Goal: Task Accomplishment & Management: Complete application form

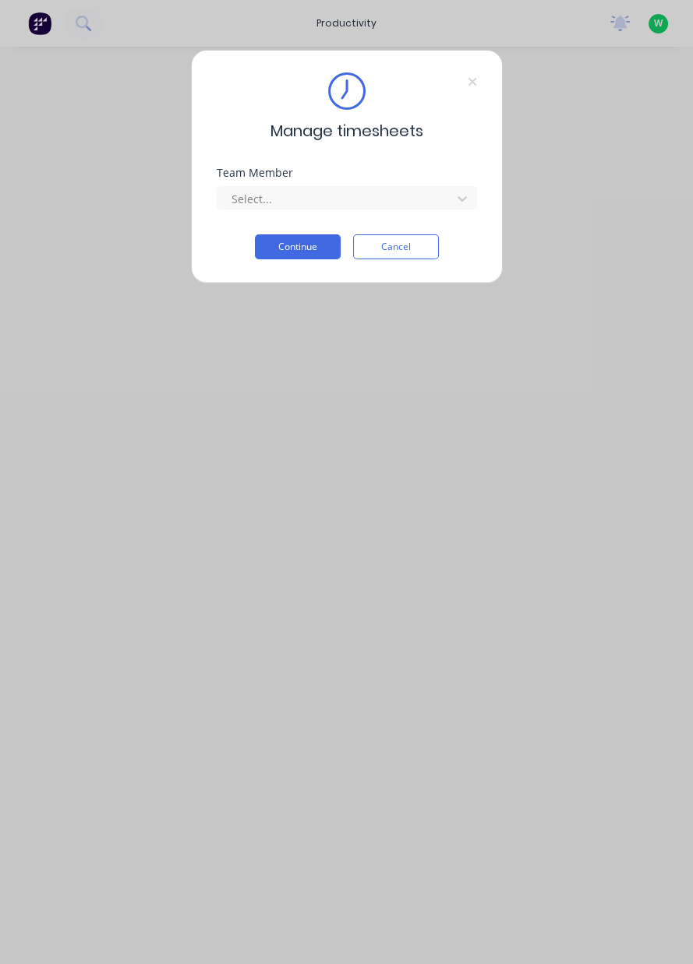
click at [397, 219] on div "Team Member Select..." at bounding box center [347, 200] width 260 height 67
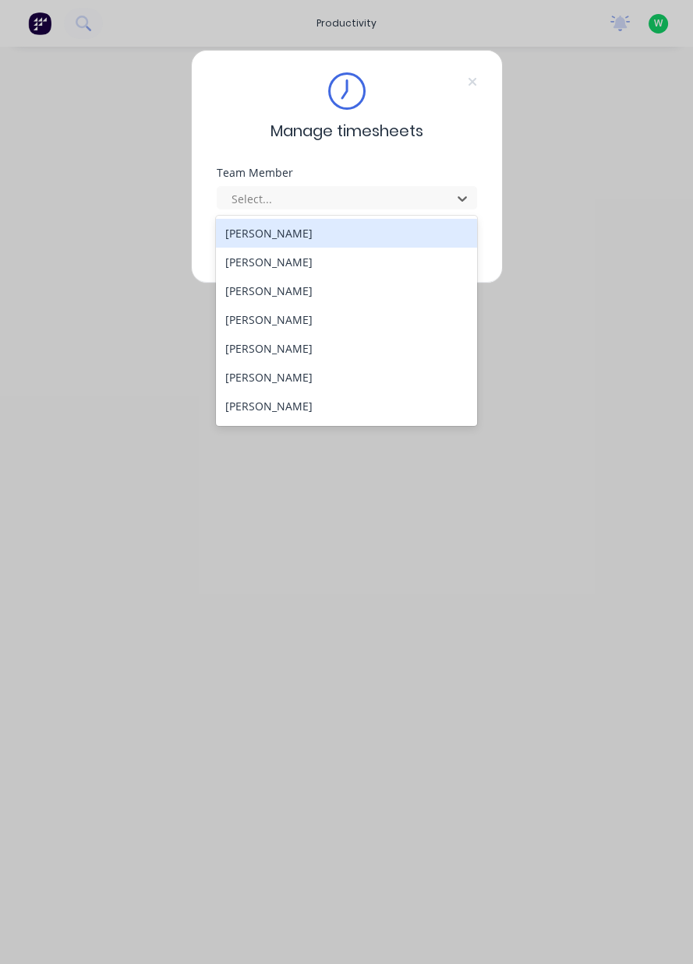
click at [305, 377] on div "[PERSON_NAME]" at bounding box center [346, 377] width 261 height 29
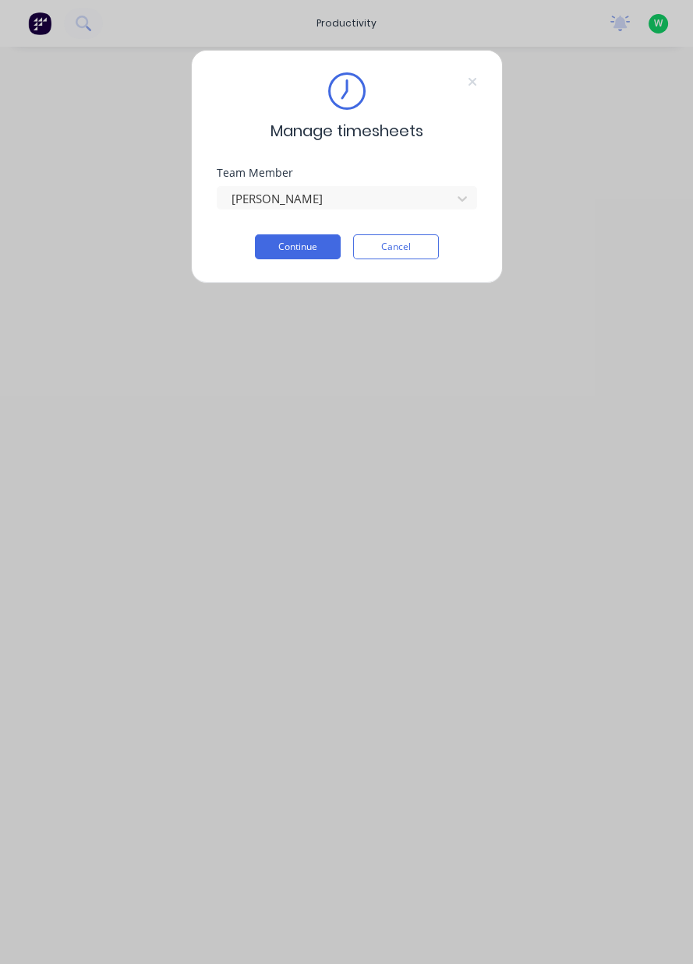
click at [295, 256] on button "Continue" at bounding box center [298, 246] width 86 height 25
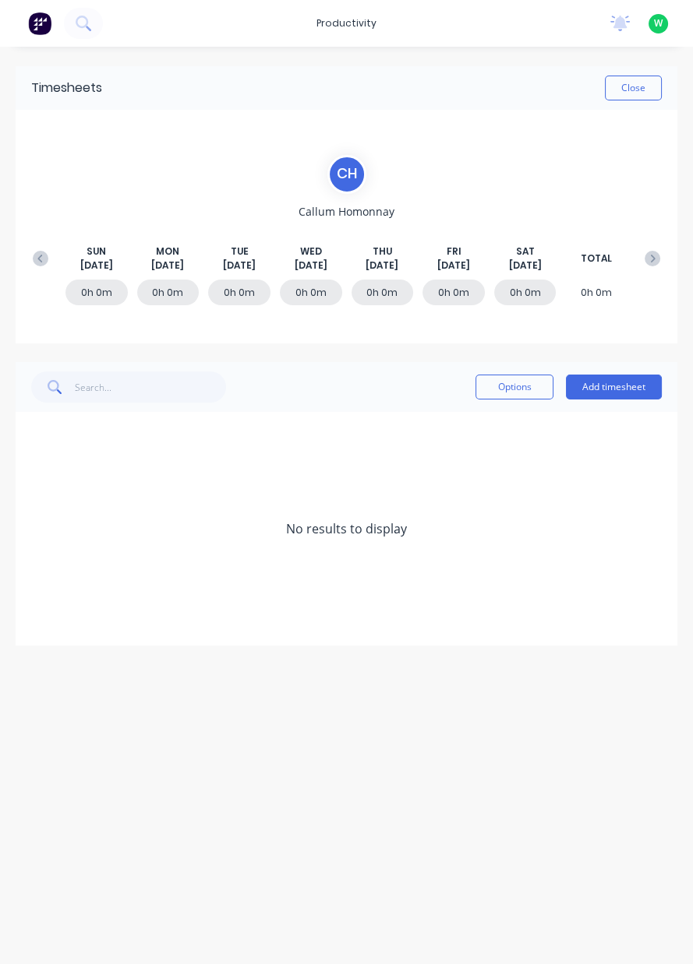
click at [37, 263] on icon at bounding box center [41, 259] width 16 height 16
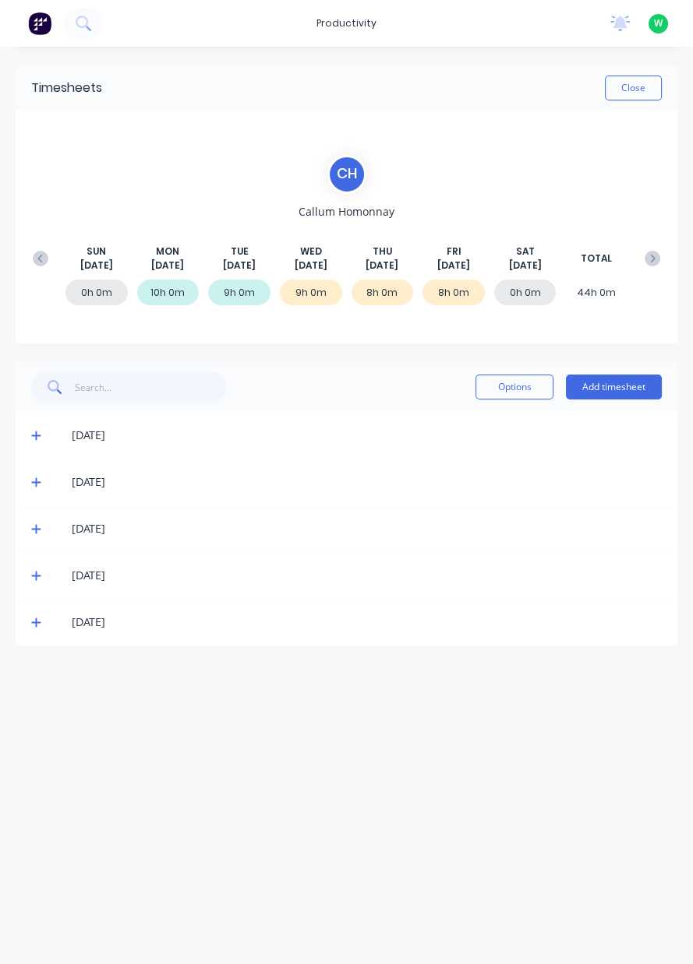
click at [689, 456] on div "Timesheets Close C H [PERSON_NAME] [DATE] [DATE] [DATE] [DATE] [DATE] [DATE] [D…" at bounding box center [346, 490] width 693 height 887
click at [650, 261] on icon at bounding box center [652, 259] width 5 height 8
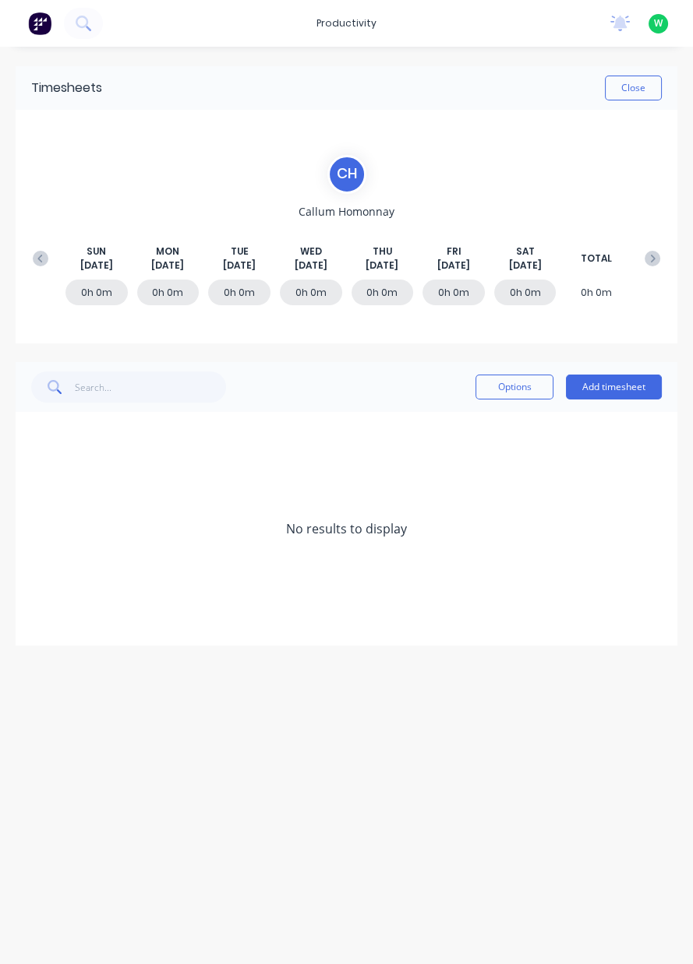
click at [42, 263] on icon at bounding box center [41, 259] width 16 height 16
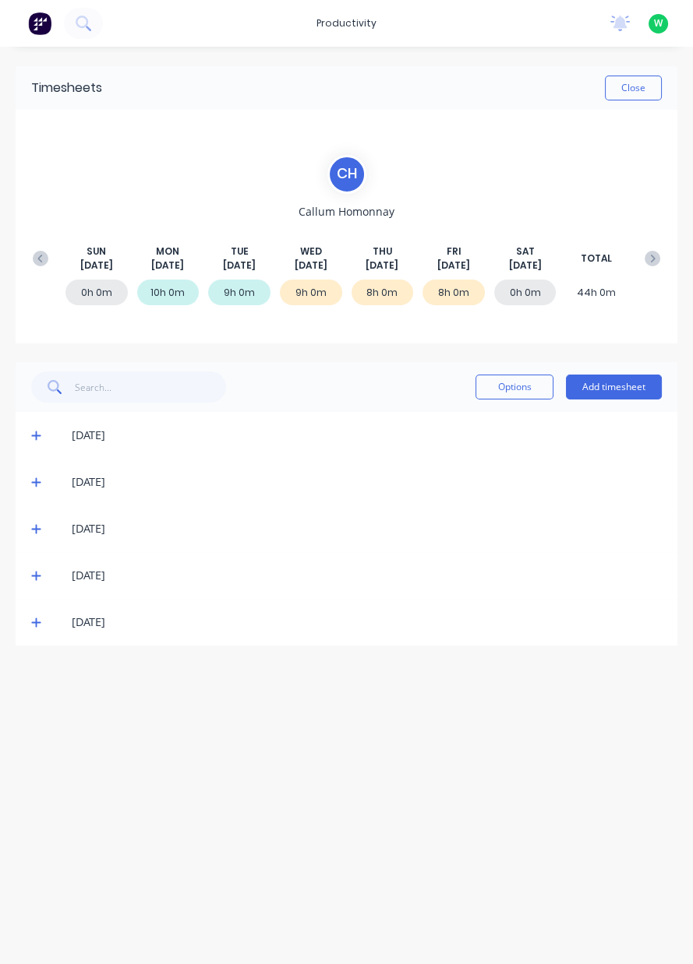
click at [33, 626] on icon at bounding box center [36, 622] width 10 height 11
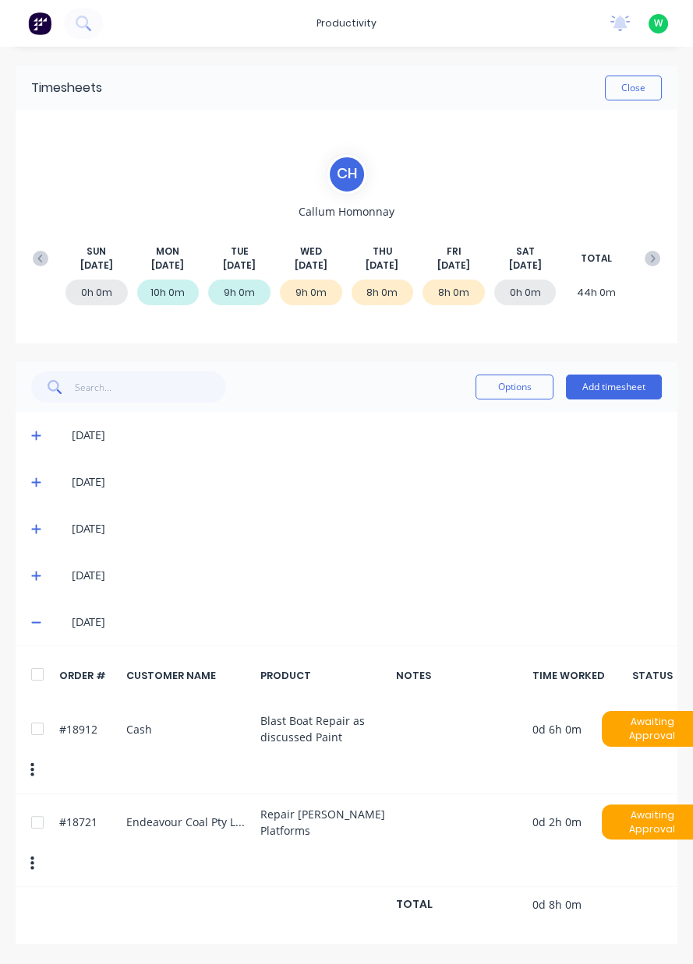
click at [608, 387] on button "Add timesheet" at bounding box center [614, 387] width 96 height 25
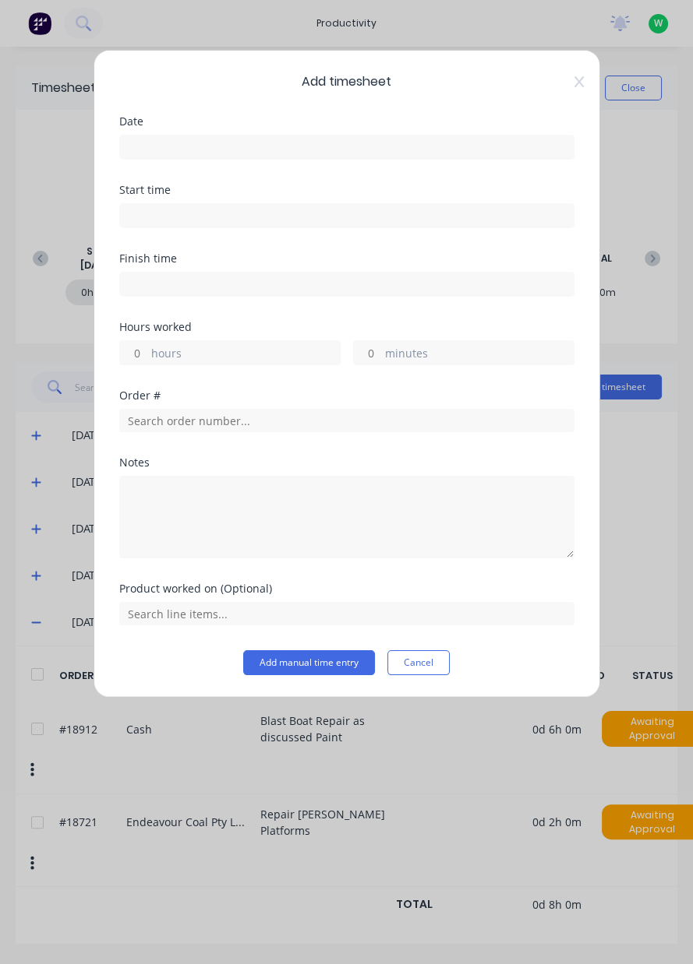
click at [285, 143] on input at bounding box center [346, 147] width 453 height 23
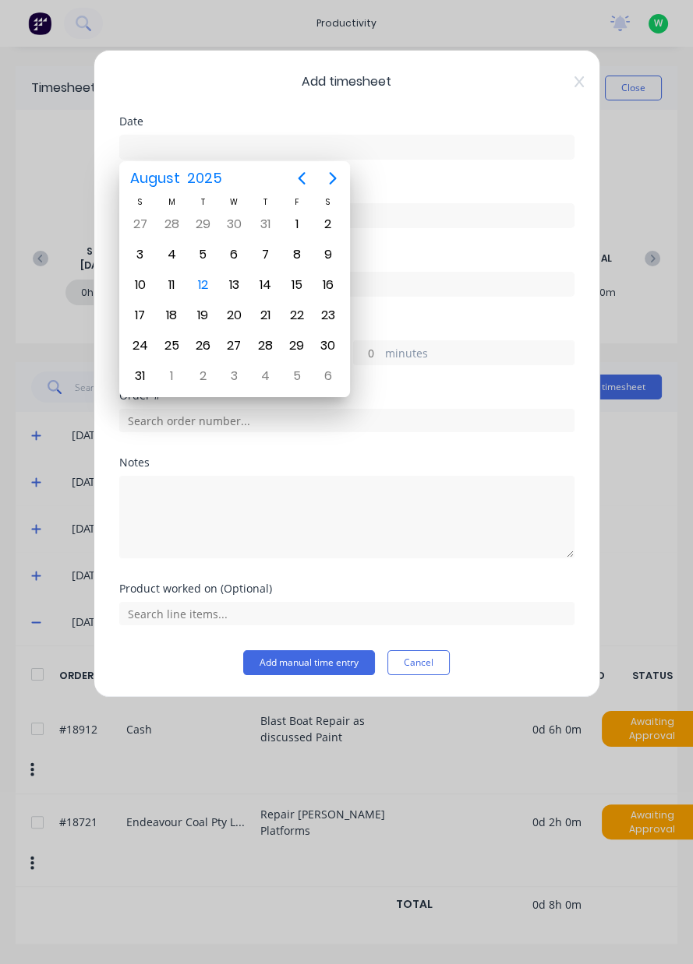
click at [200, 284] on div "12" at bounding box center [202, 284] width 23 height 23
type input "[DATE]"
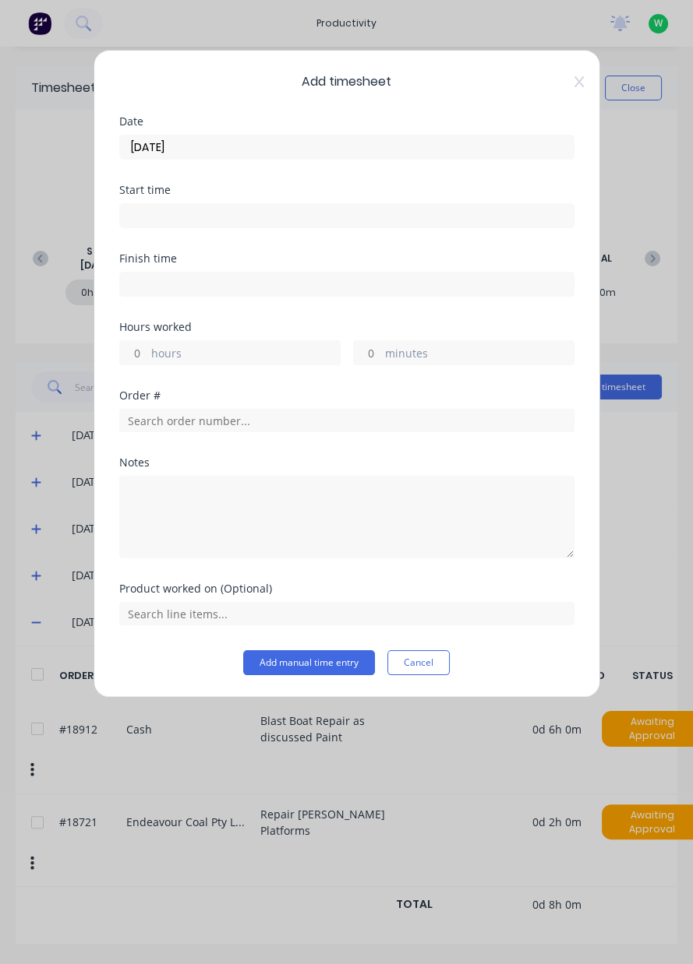
click at [193, 346] on label "hours" at bounding box center [245, 354] width 189 height 19
click at [147, 346] on input "hours" at bounding box center [133, 352] width 27 height 23
type input "8"
click at [276, 411] on input "text" at bounding box center [346, 420] width 455 height 23
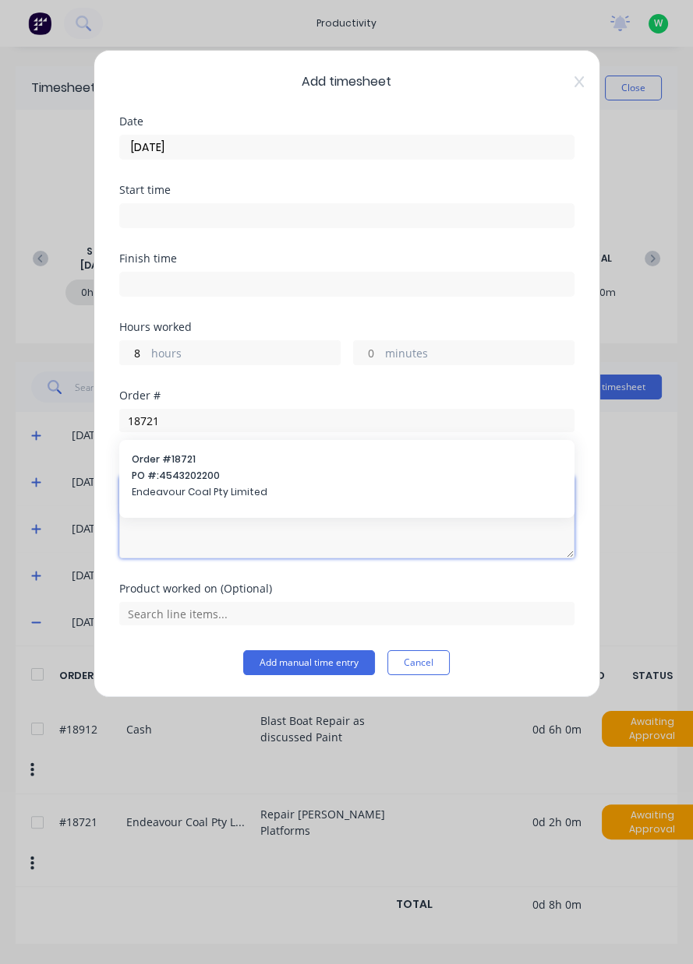
click at [271, 489] on textarea at bounding box center [346, 517] width 455 height 83
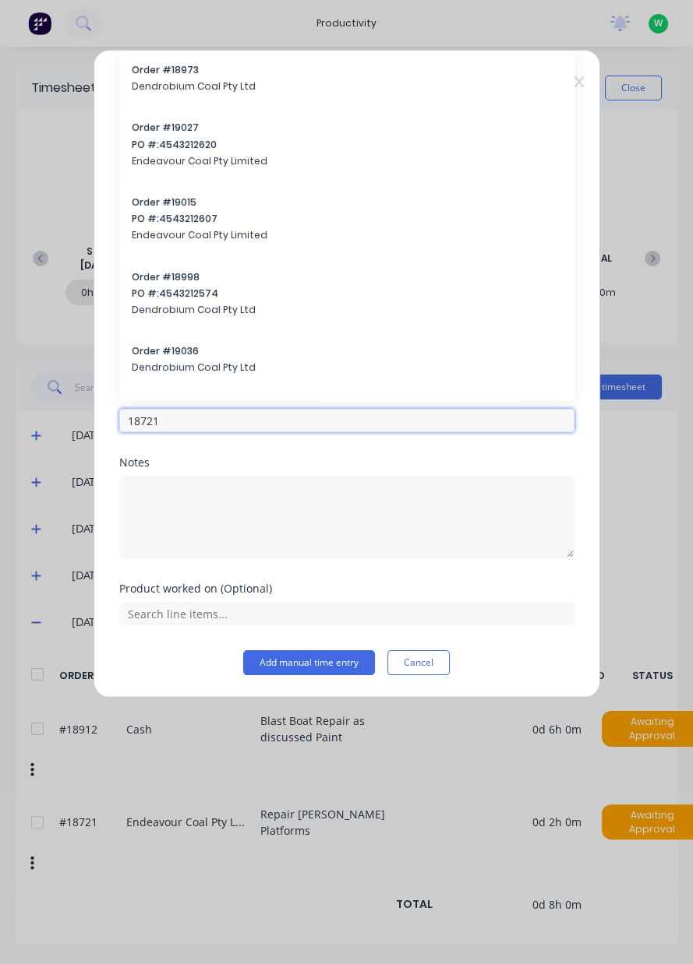
click at [349, 414] on input "18721" at bounding box center [346, 420] width 455 height 23
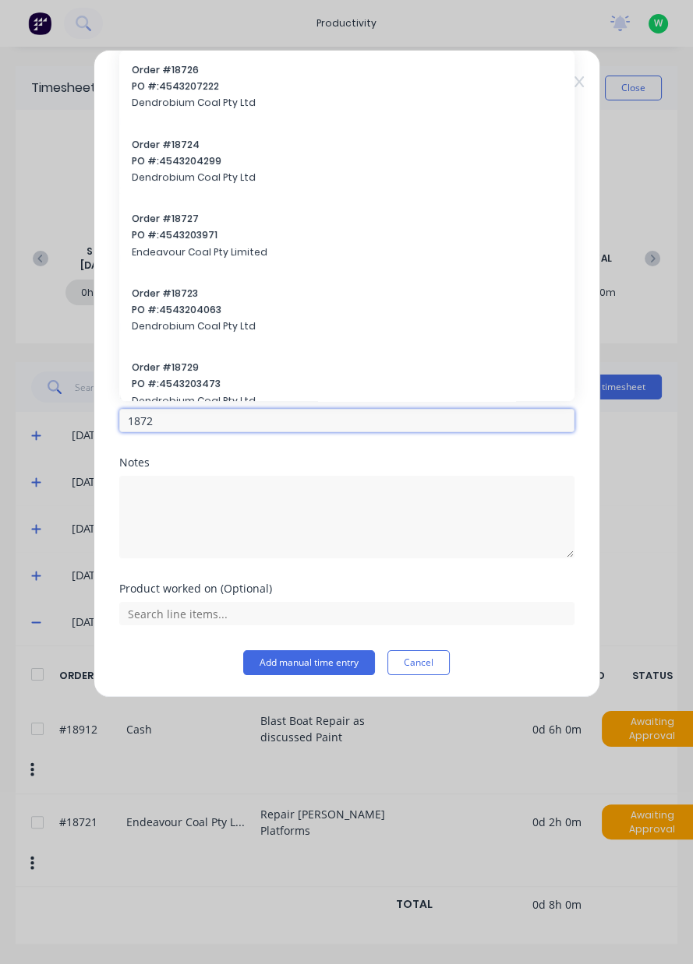
type input "18721"
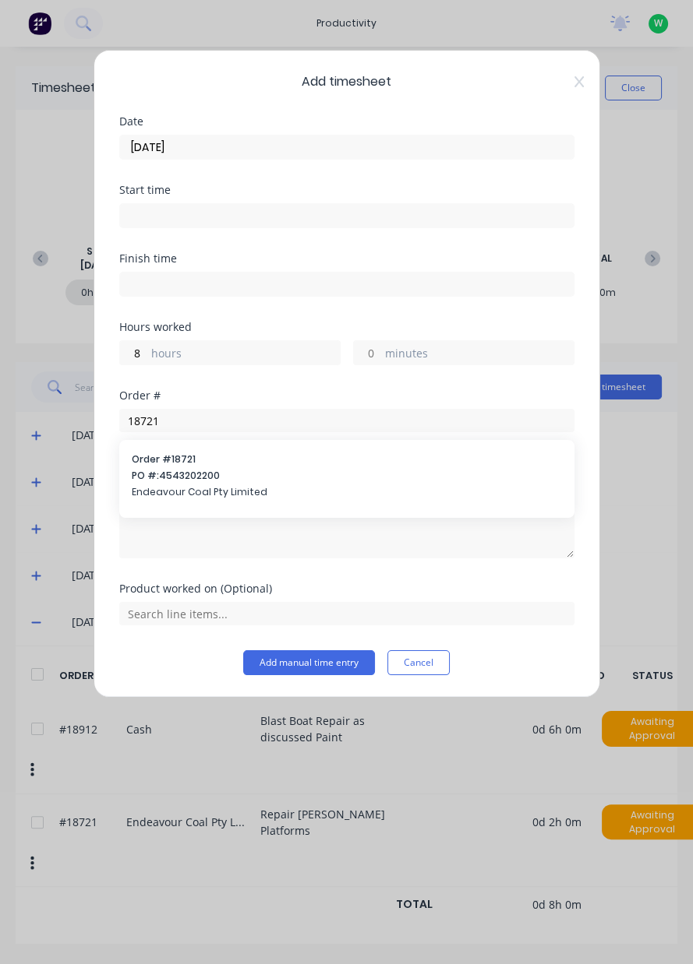
click at [271, 494] on span "Endeavour Coal Pty Limited" at bounding box center [347, 492] width 430 height 14
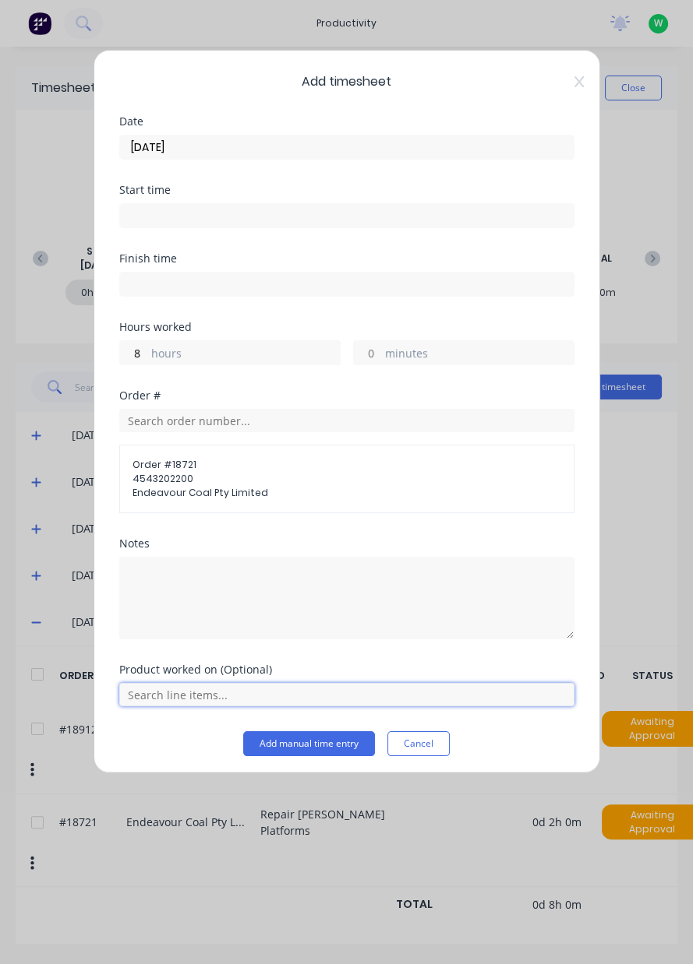
click at [217, 686] on input "text" at bounding box center [346, 694] width 455 height 23
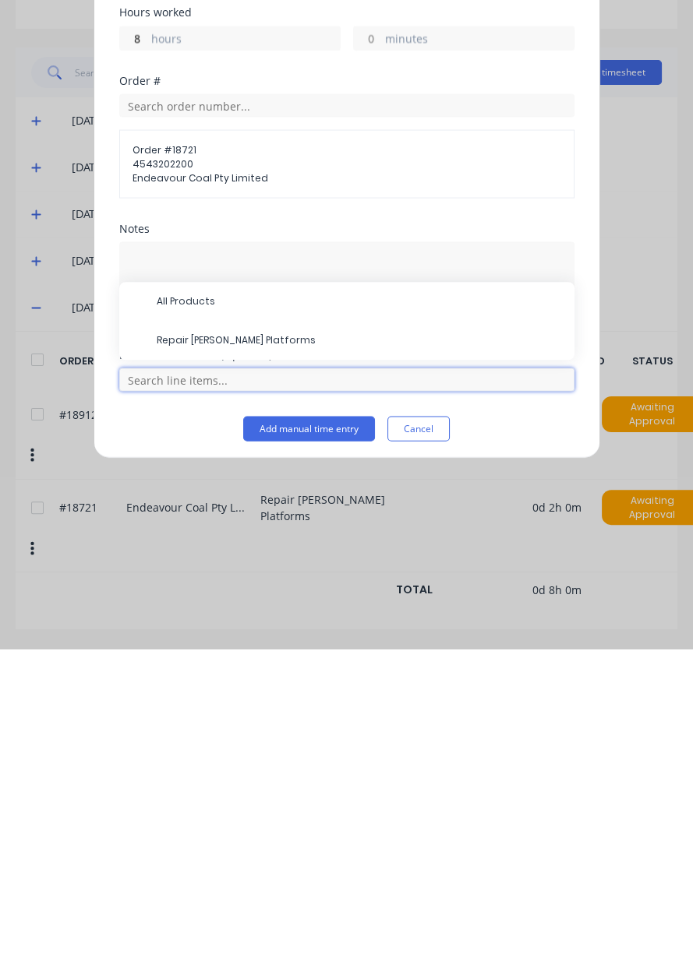
scroll to position [53, 0]
click at [367, 658] on span "Repair [PERSON_NAME] Platforms" at bounding box center [359, 656] width 405 height 14
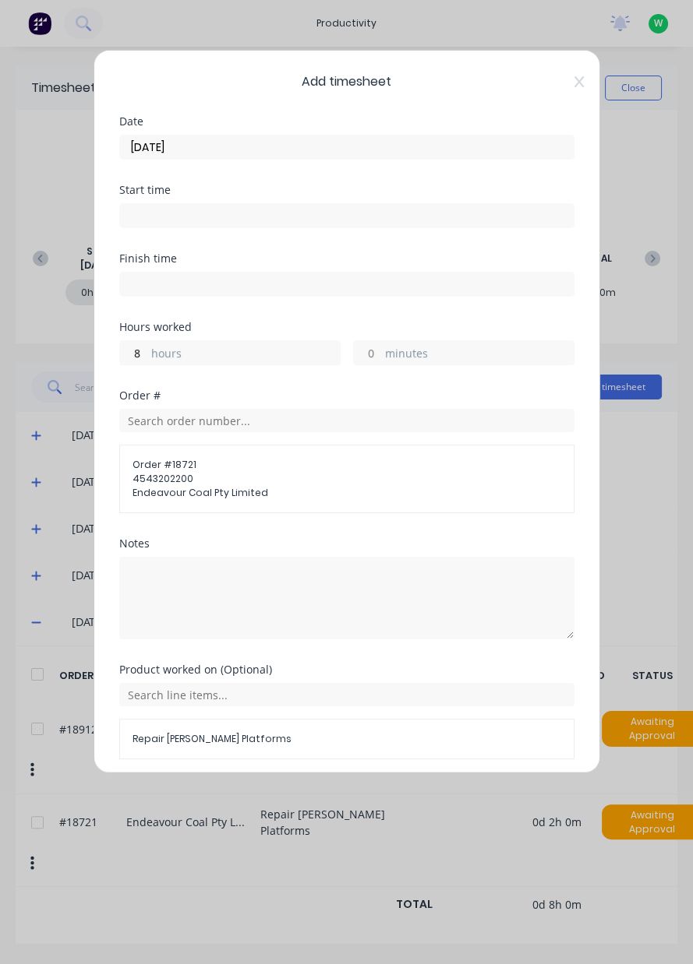
scroll to position [55, 0]
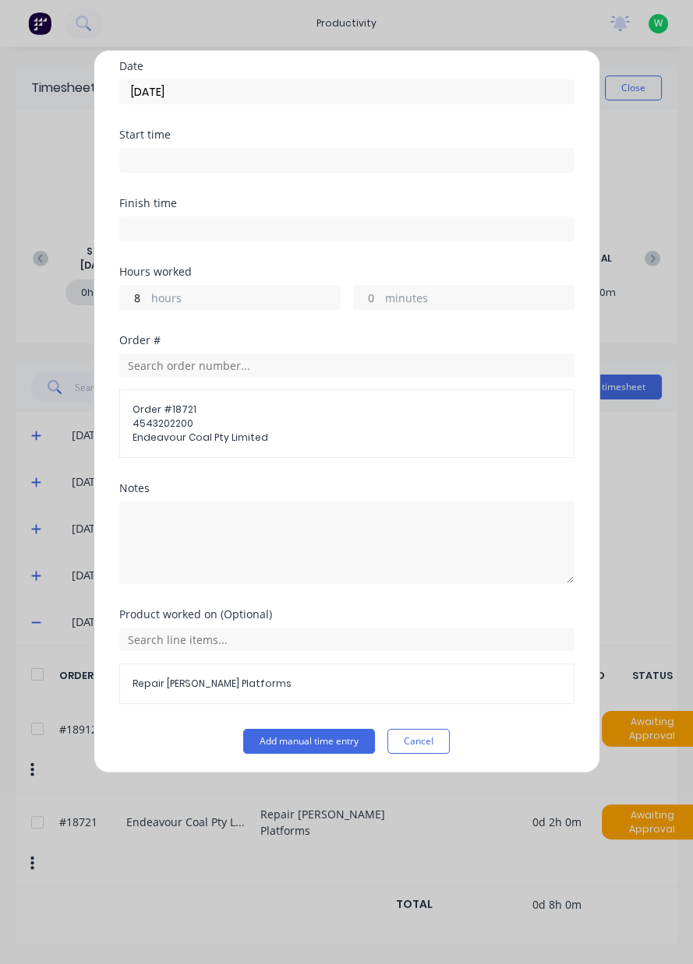
click at [307, 742] on button "Add manual time entry" at bounding box center [309, 741] width 132 height 25
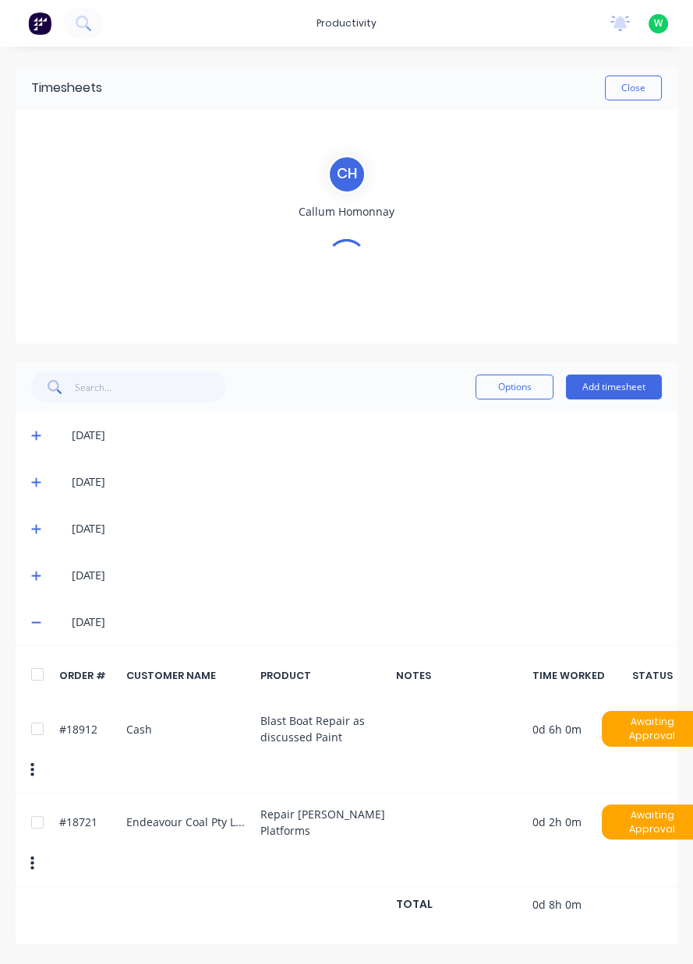
scroll to position [0, 0]
click at [636, 389] on button "Add timesheet" at bounding box center [614, 387] width 96 height 25
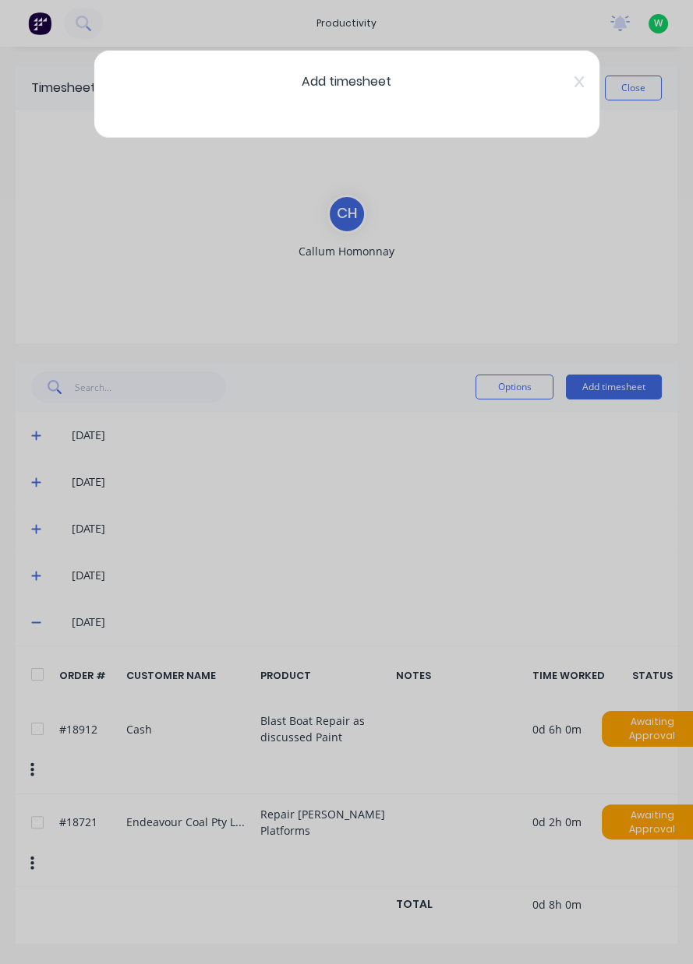
click at [581, 76] on icon at bounding box center [577, 81] width 9 height 11
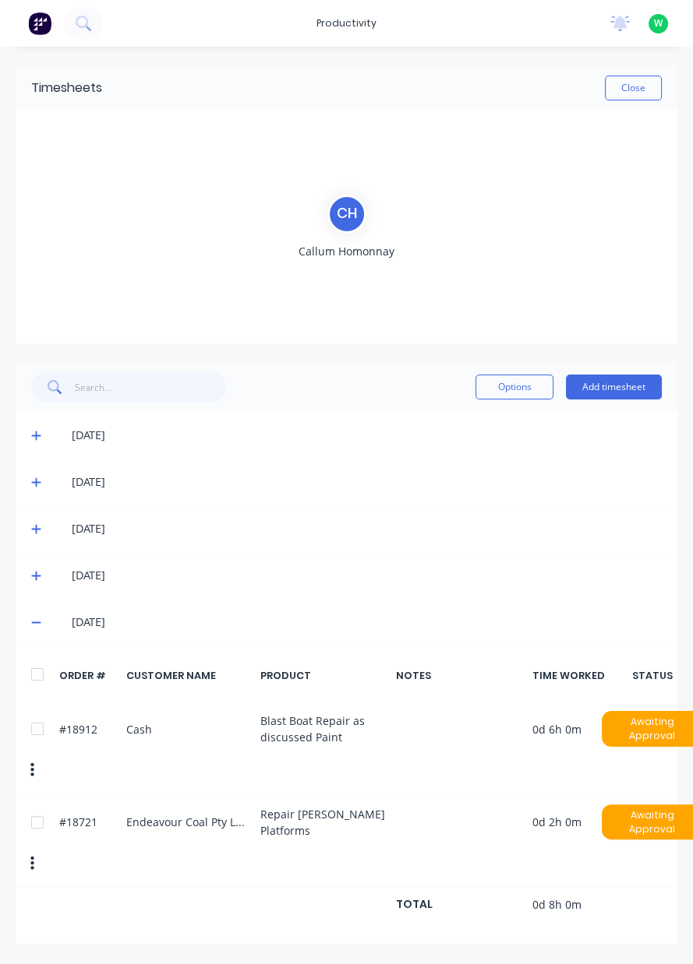
click at [598, 389] on button "Add timesheet" at bounding box center [614, 387] width 96 height 25
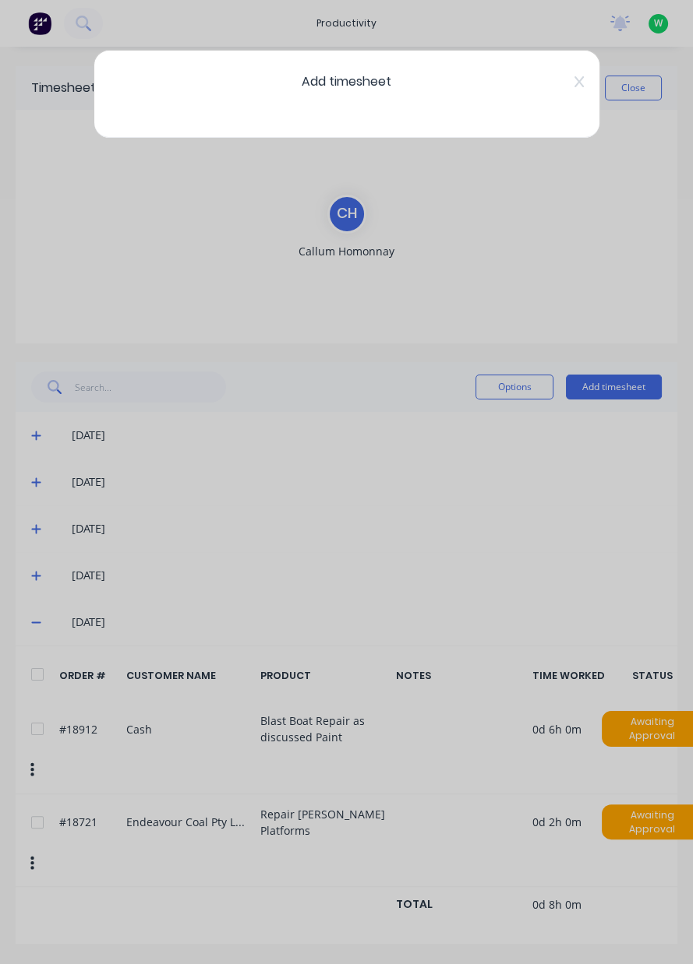
click at [584, 98] on div "Add timesheet" at bounding box center [346, 94] width 506 height 89
click at [575, 80] on icon at bounding box center [578, 82] width 9 height 12
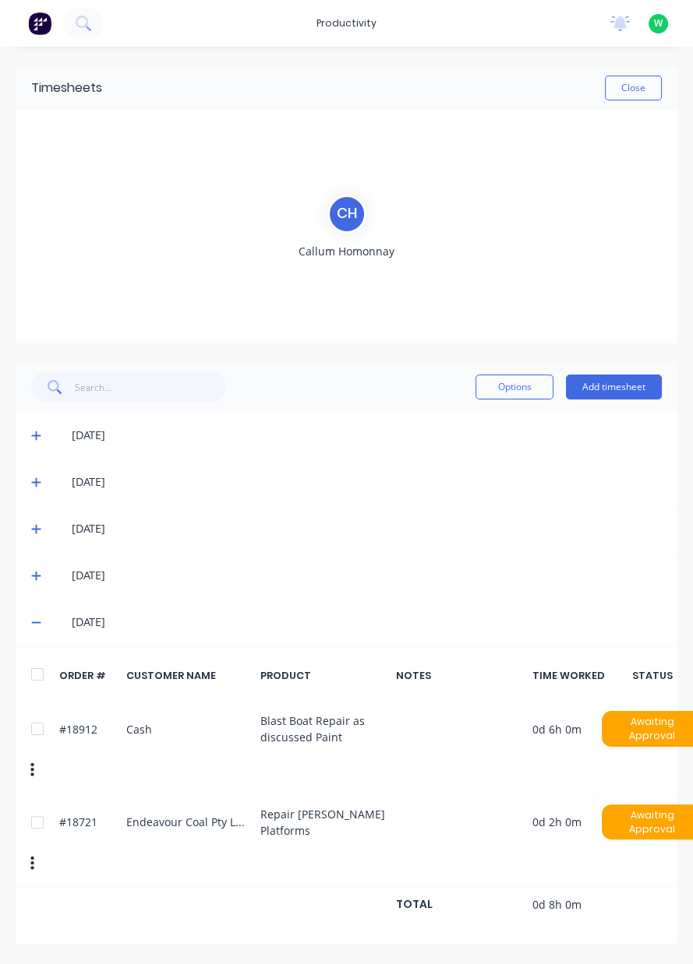
click at [629, 91] on button "Close" at bounding box center [633, 88] width 57 height 25
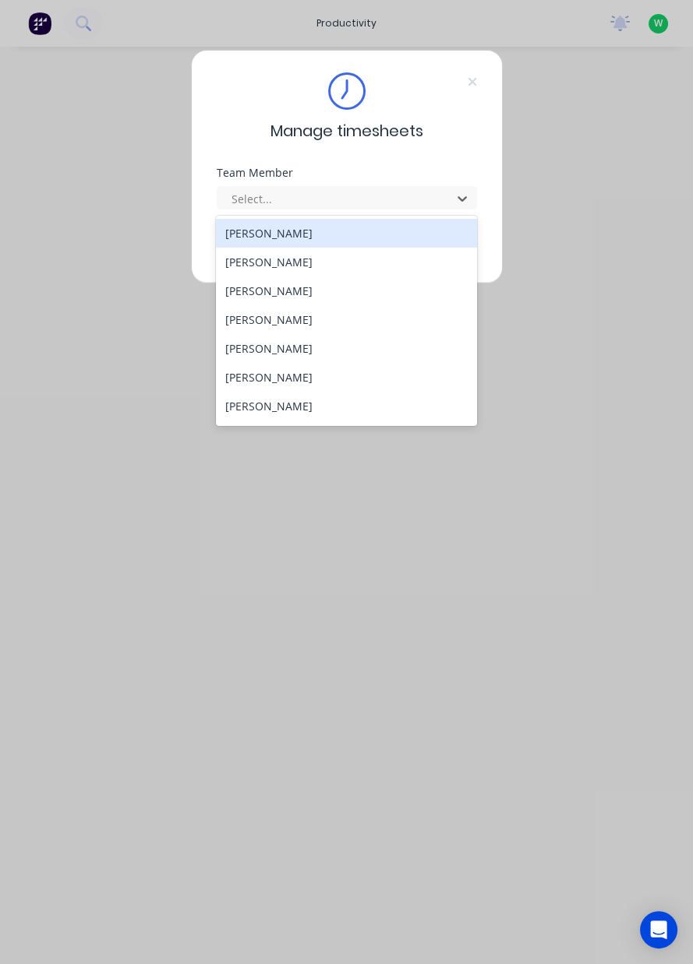
click at [312, 381] on div "[PERSON_NAME]" at bounding box center [346, 377] width 261 height 29
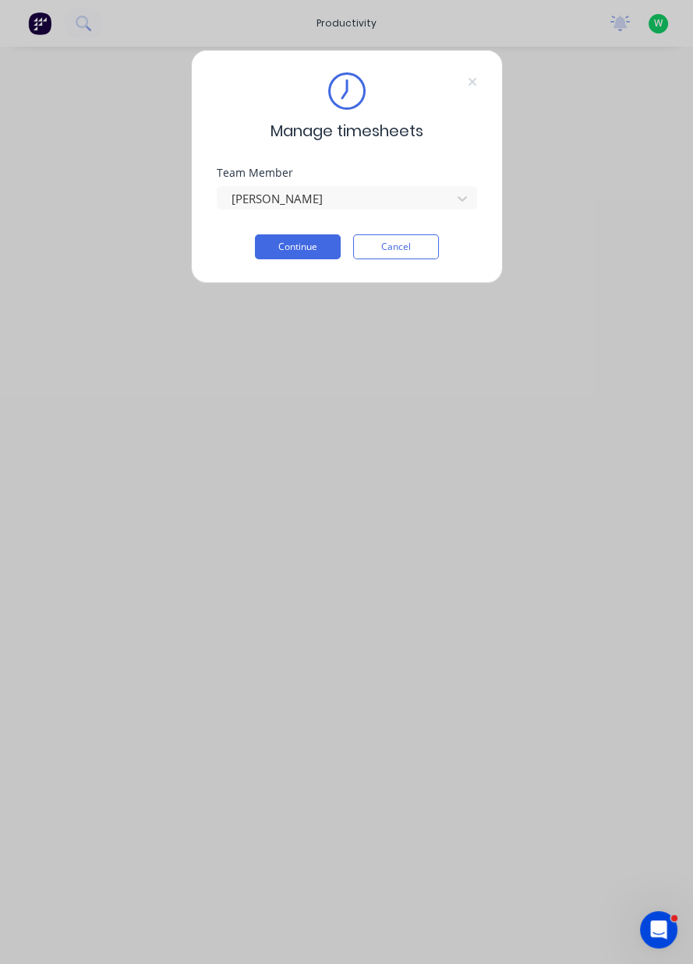
click at [301, 247] on button "Continue" at bounding box center [298, 246] width 86 height 25
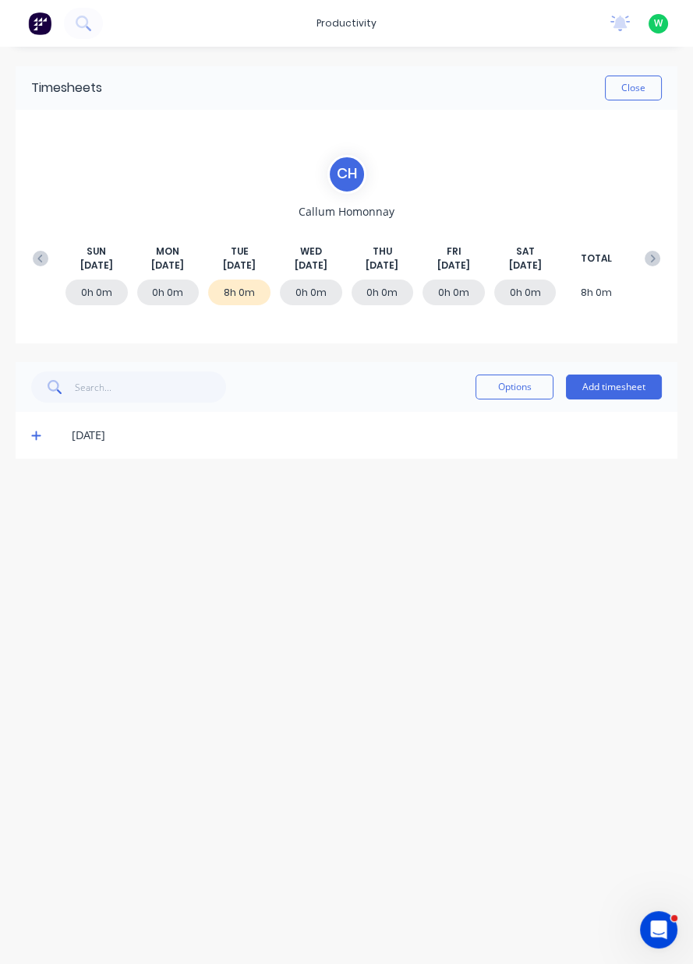
click at [590, 383] on button "Add timesheet" at bounding box center [614, 387] width 96 height 25
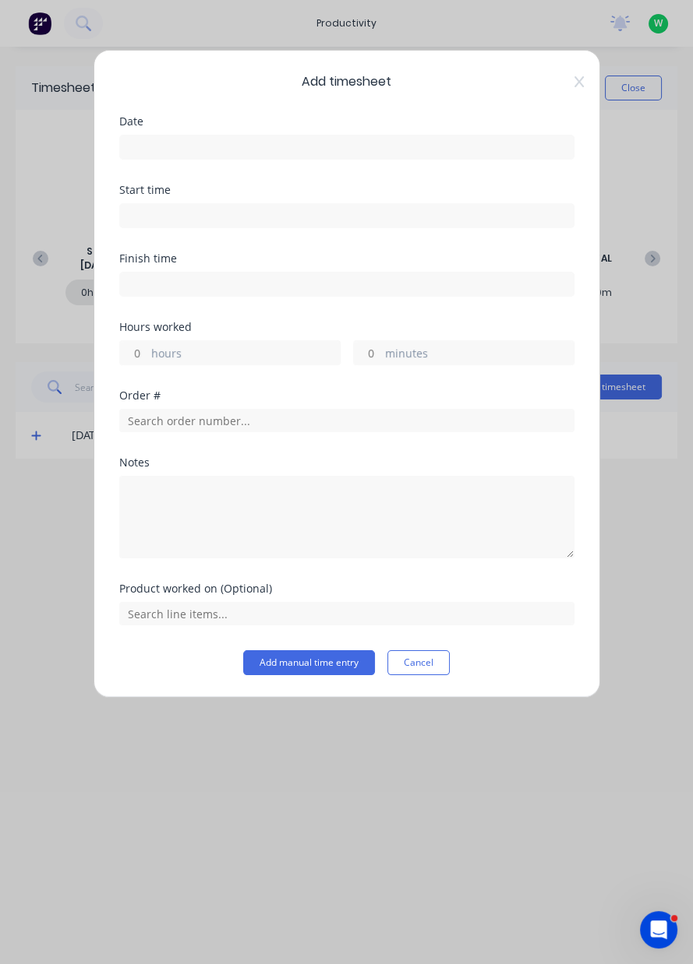
click at [189, 143] on input at bounding box center [346, 147] width 453 height 23
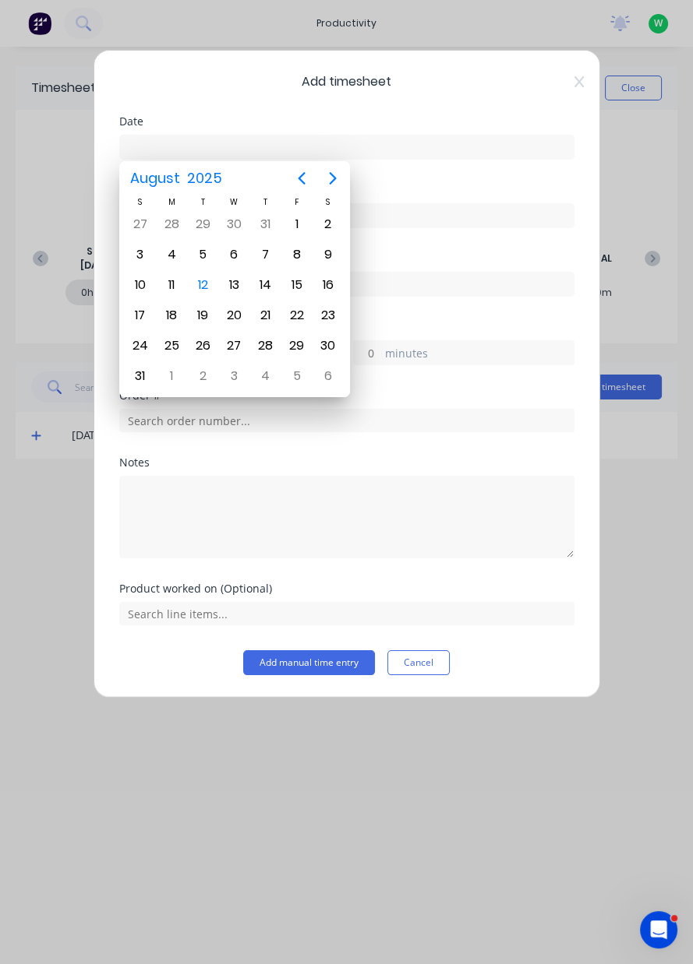
click at [203, 286] on div "12" at bounding box center [202, 284] width 23 height 23
type input "[DATE]"
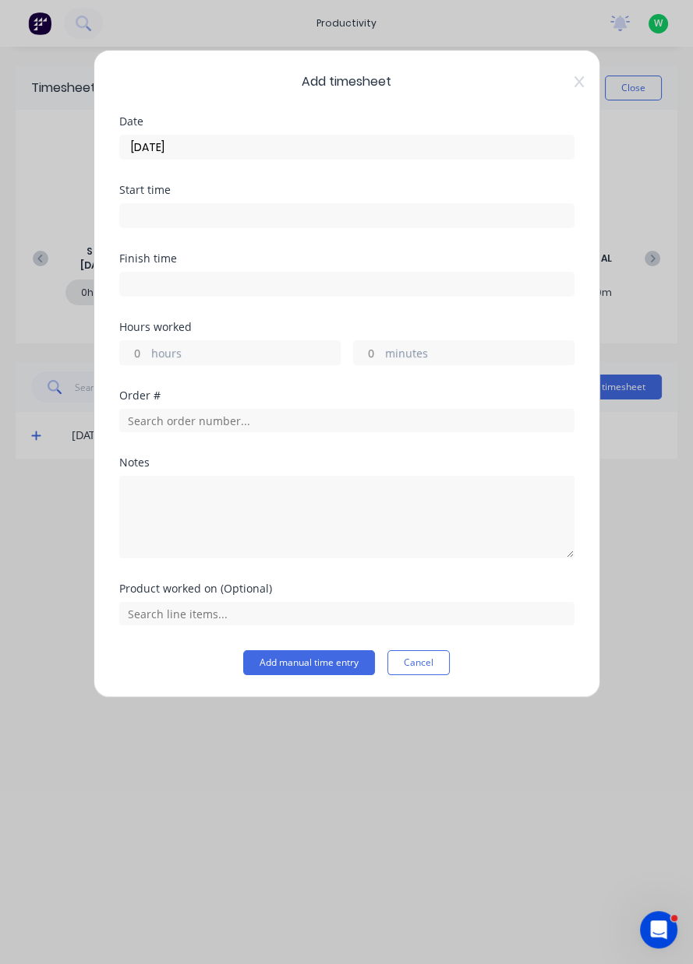
click at [202, 348] on label "hours" at bounding box center [245, 354] width 189 height 19
click at [147, 348] on input "hours" at bounding box center [133, 352] width 27 height 23
type input "1"
click at [191, 415] on input "text" at bounding box center [346, 420] width 455 height 23
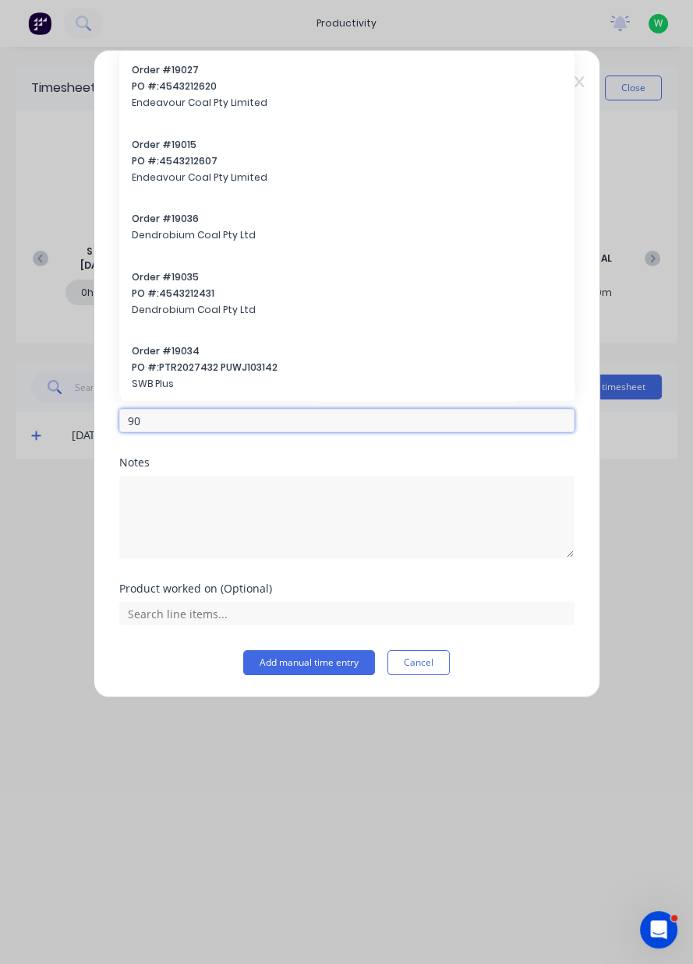
type input "9"
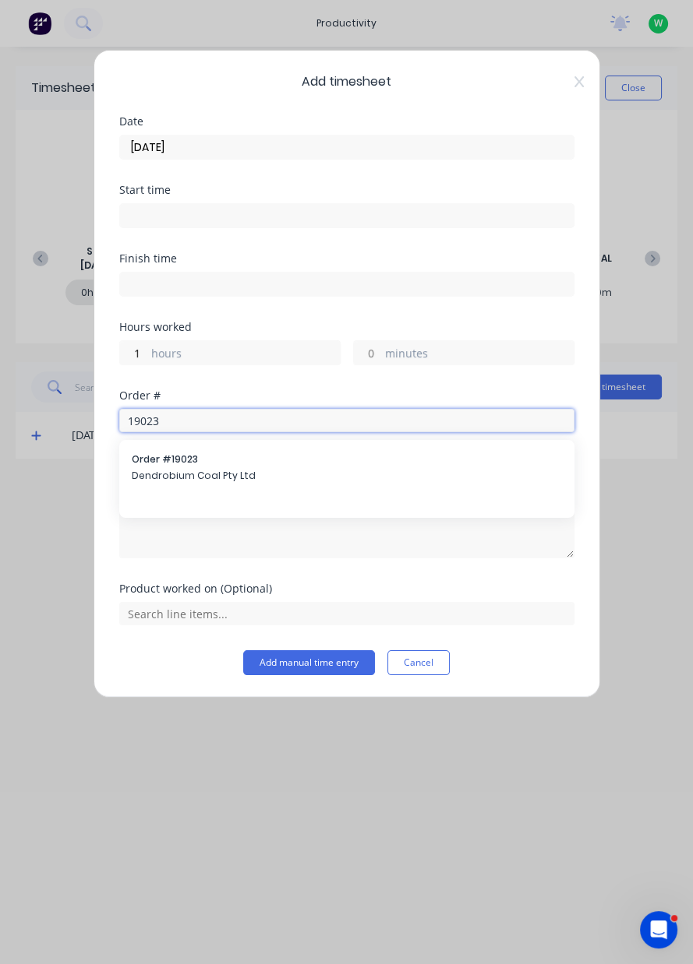
type input "19023"
click at [233, 481] on span "Dendrobium Coal Pty Ltd" at bounding box center [347, 476] width 430 height 14
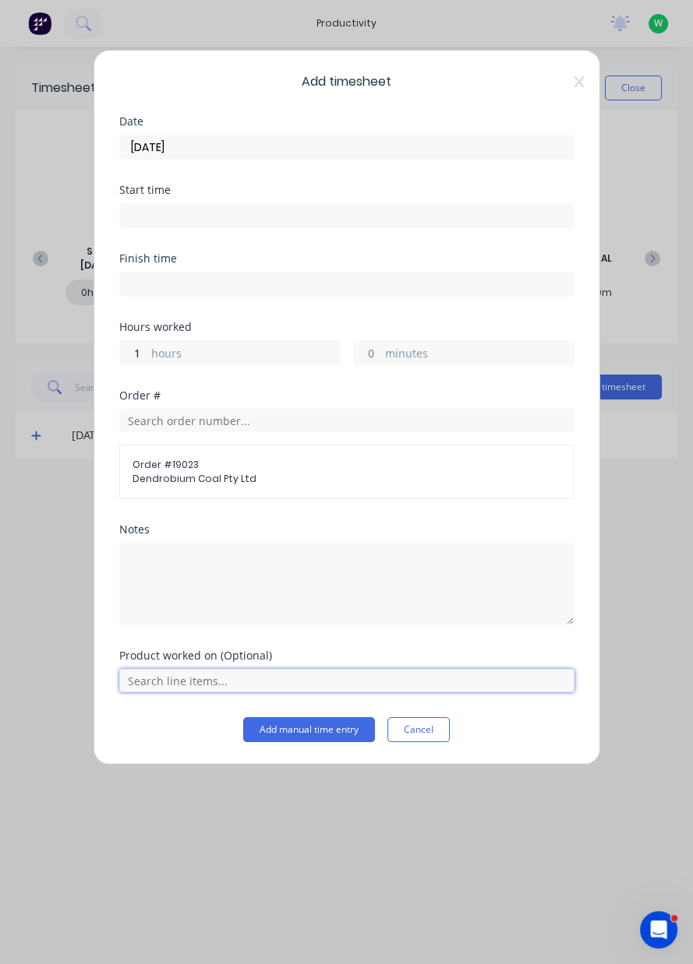
click at [236, 682] on input "text" at bounding box center [346, 680] width 455 height 23
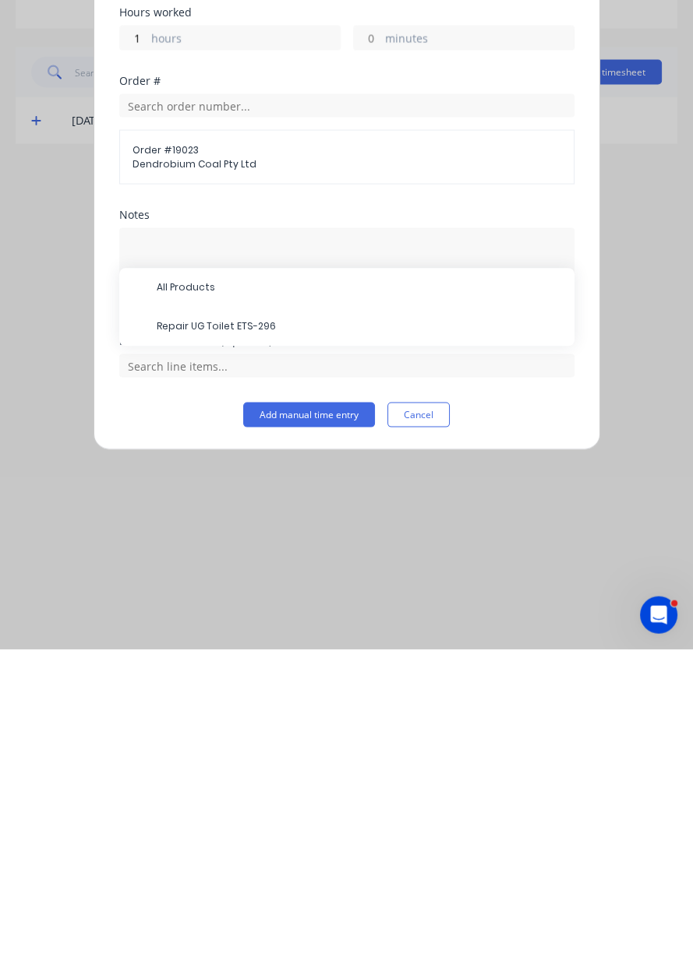
click at [212, 639] on span "Repair UG Toilet ETS-296" at bounding box center [359, 642] width 405 height 14
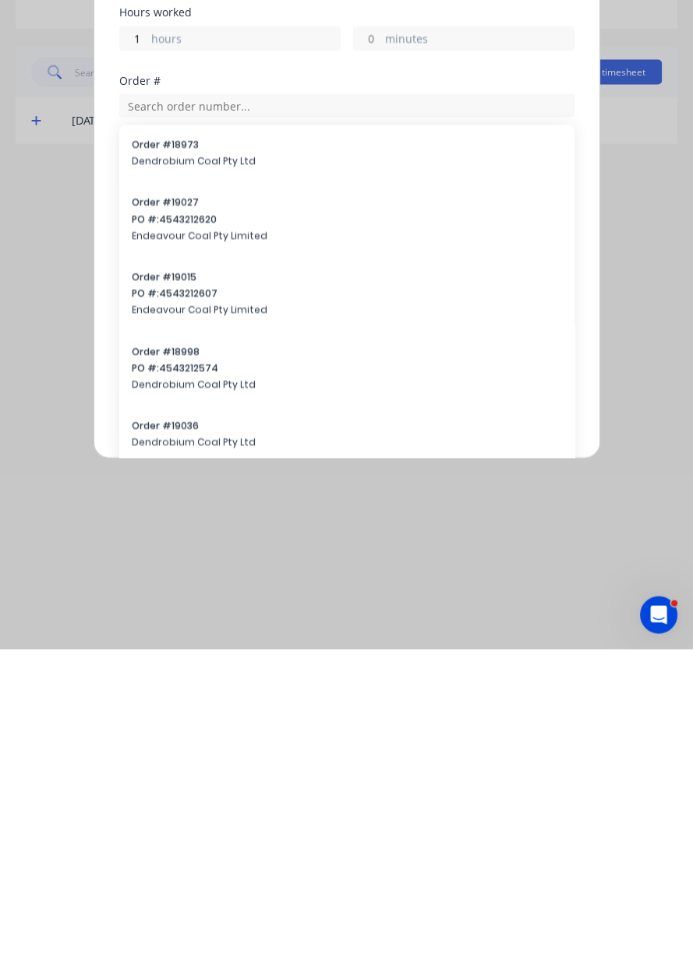
click at [312, 469] on span "Dendrobium Coal Pty Ltd" at bounding box center [347, 476] width 430 height 14
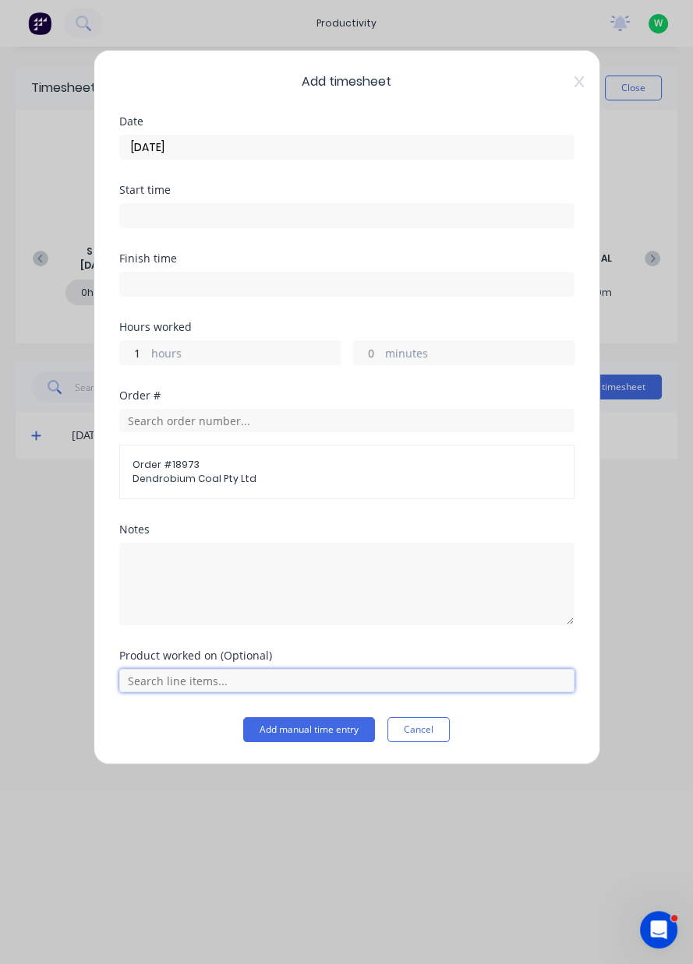
click at [213, 682] on input "text" at bounding box center [346, 680] width 455 height 23
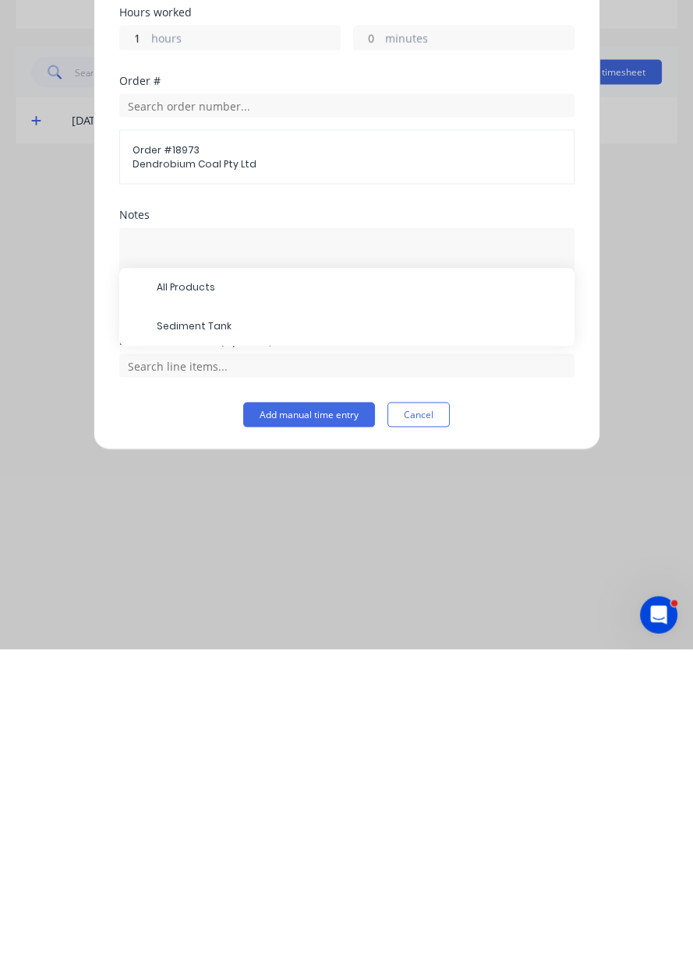
click at [191, 723] on div "Add manual time entry Cancel" at bounding box center [346, 729] width 455 height 25
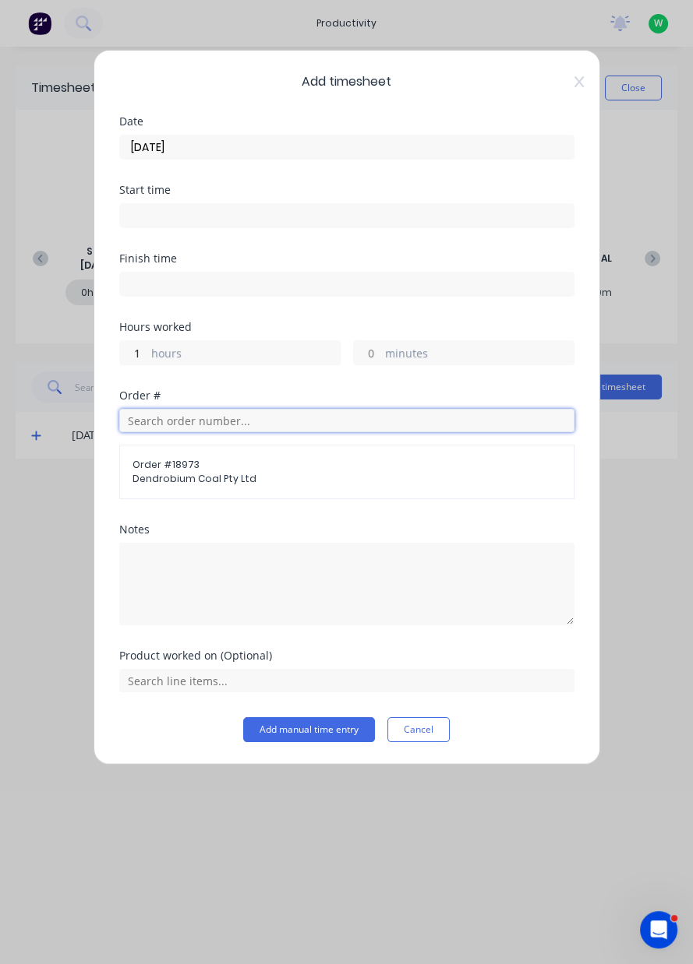
click at [258, 422] on input "text" at bounding box center [346, 420] width 455 height 23
click at [98, 568] on div "Add timesheet Date 12/08/2025 Start time Finish time Hours worked 1 hours minut…" at bounding box center [346, 407] width 506 height 715
click at [226, 481] on span "Dendrobium Coal Pty Ltd" at bounding box center [346, 479] width 428 height 14
click at [244, 476] on span "Dendrobium Coal Pty Ltd" at bounding box center [346, 479] width 428 height 14
click at [379, 474] on span "Dendrobium Coal Pty Ltd" at bounding box center [346, 479] width 428 height 14
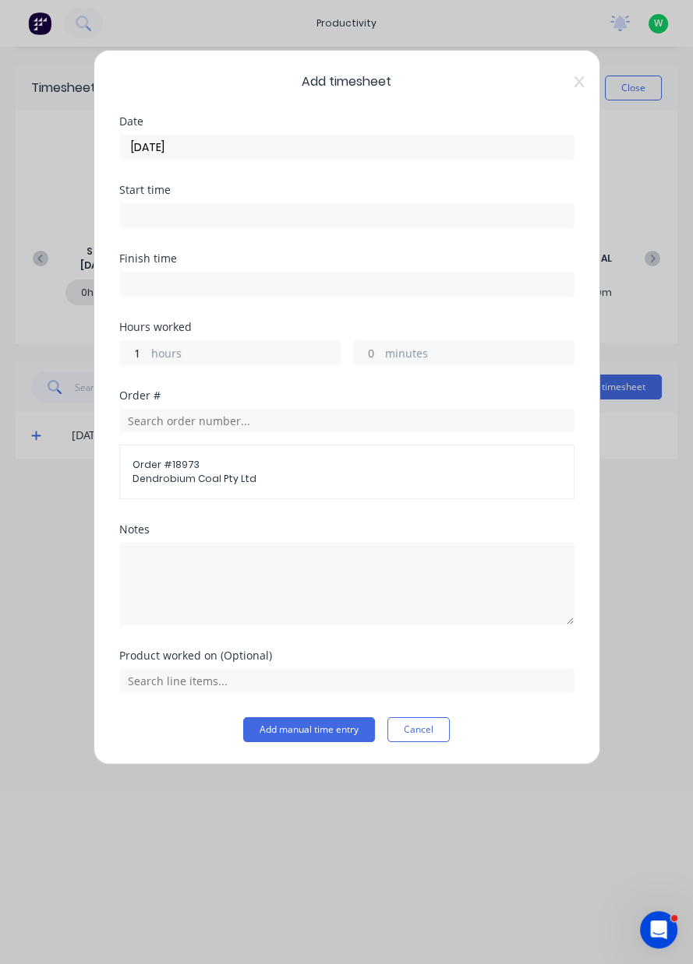
click at [328, 478] on span "Dendrobium Coal Pty Ltd" at bounding box center [346, 479] width 428 height 14
click at [339, 425] on input "text" at bounding box center [346, 420] width 455 height 23
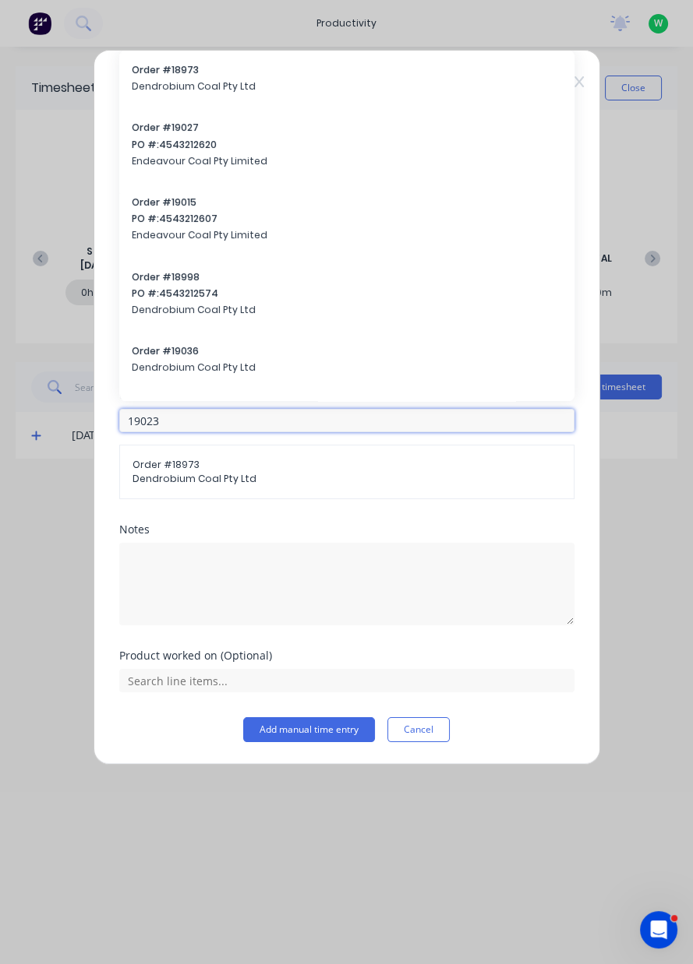
type input "19023"
click at [320, 375] on div "Order # 19036 Dendrobium Coal Pty Ltd" at bounding box center [347, 360] width 430 height 33
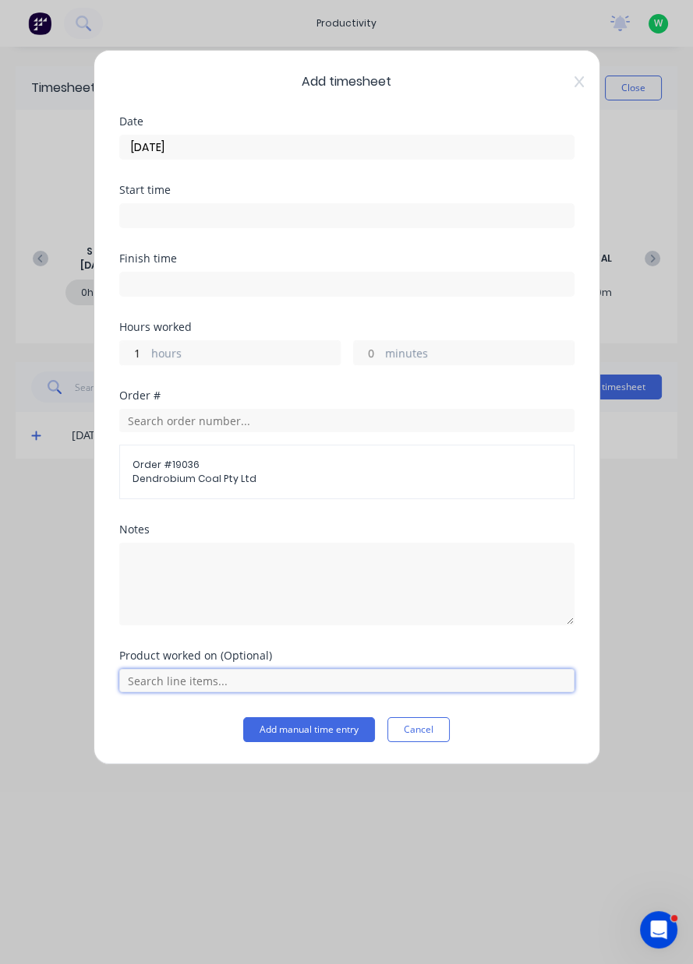
click at [186, 682] on input "text" at bounding box center [346, 680] width 455 height 23
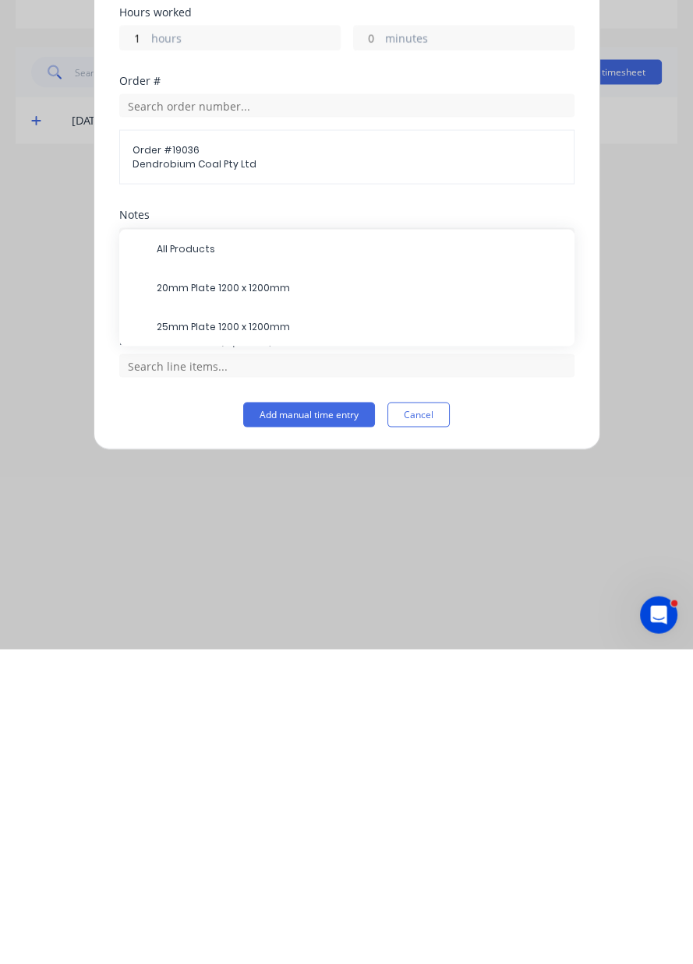
click at [269, 483] on span "Dendrobium Coal Pty Ltd" at bounding box center [346, 479] width 428 height 14
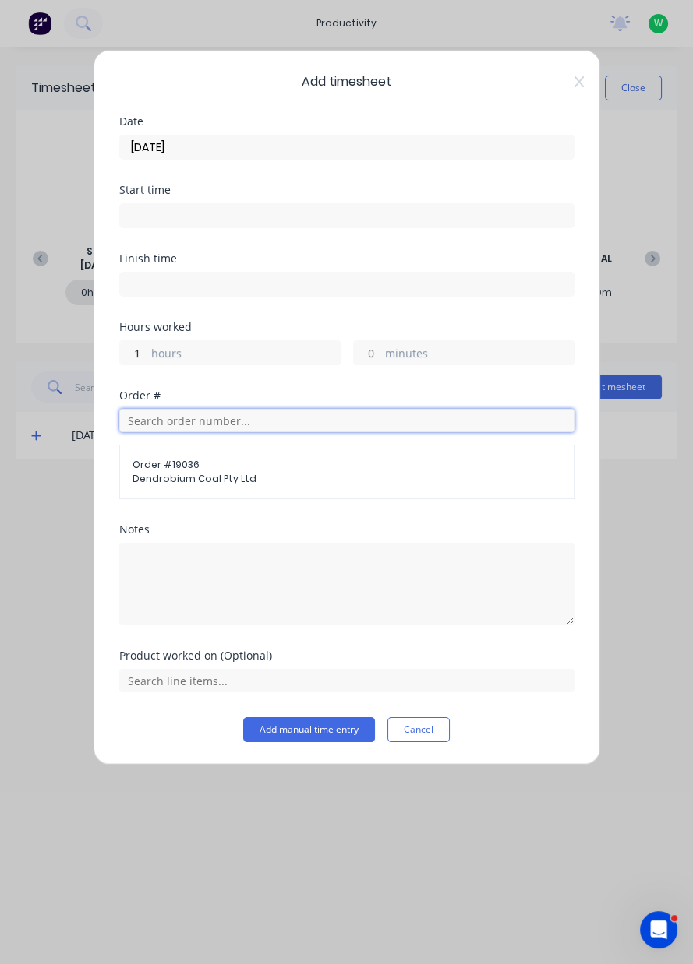
click at [216, 425] on input "text" at bounding box center [346, 420] width 455 height 23
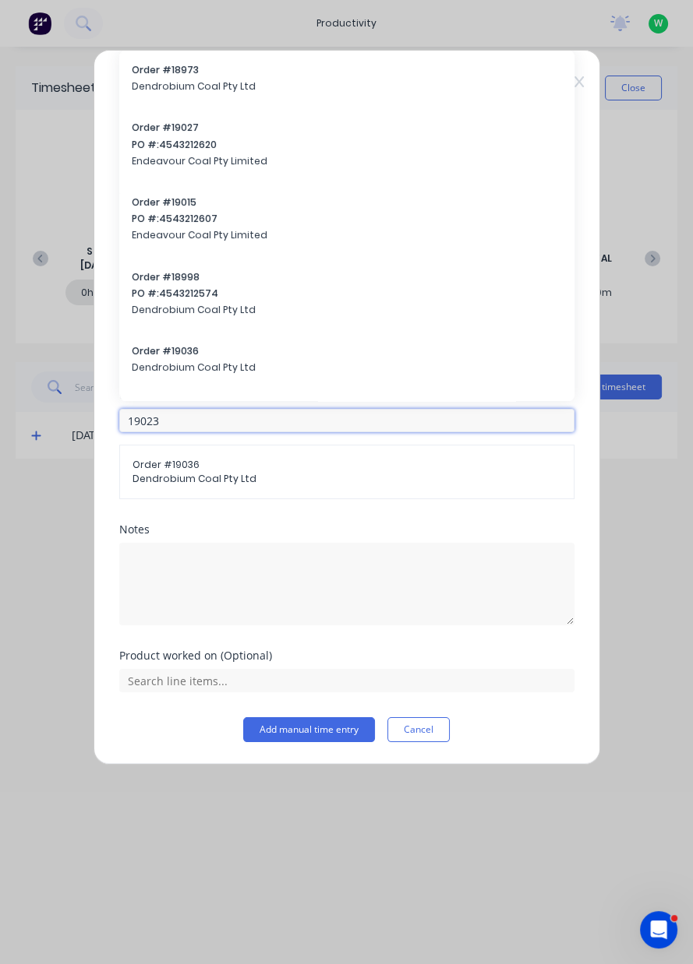
type input "19023"
click at [556, 84] on span "Dendrobium Coal Pty Ltd" at bounding box center [347, 86] width 430 height 14
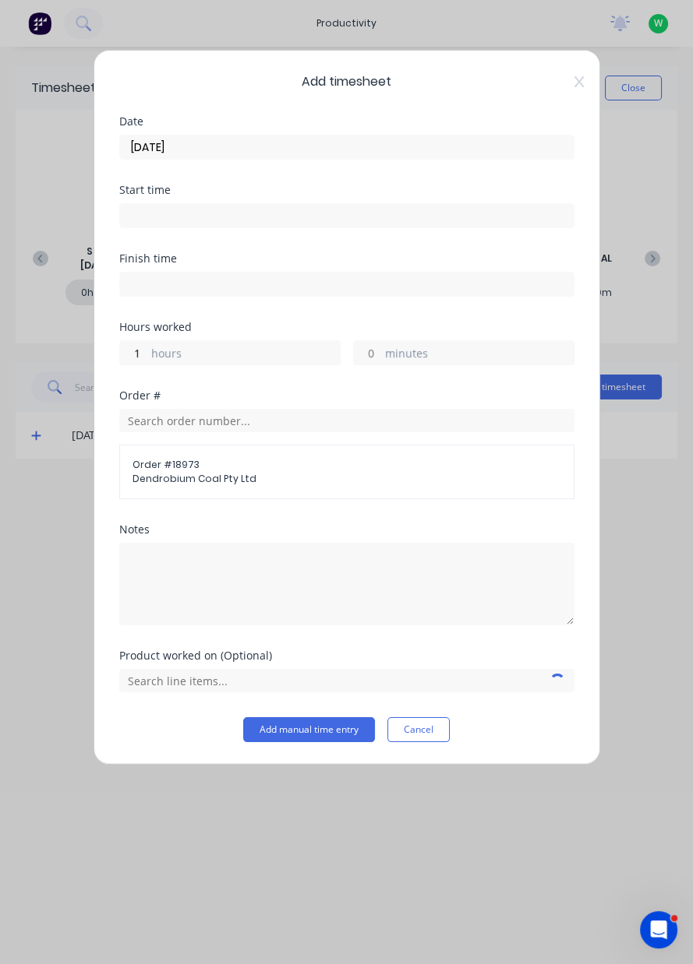
click at [574, 84] on icon at bounding box center [578, 82] width 9 height 12
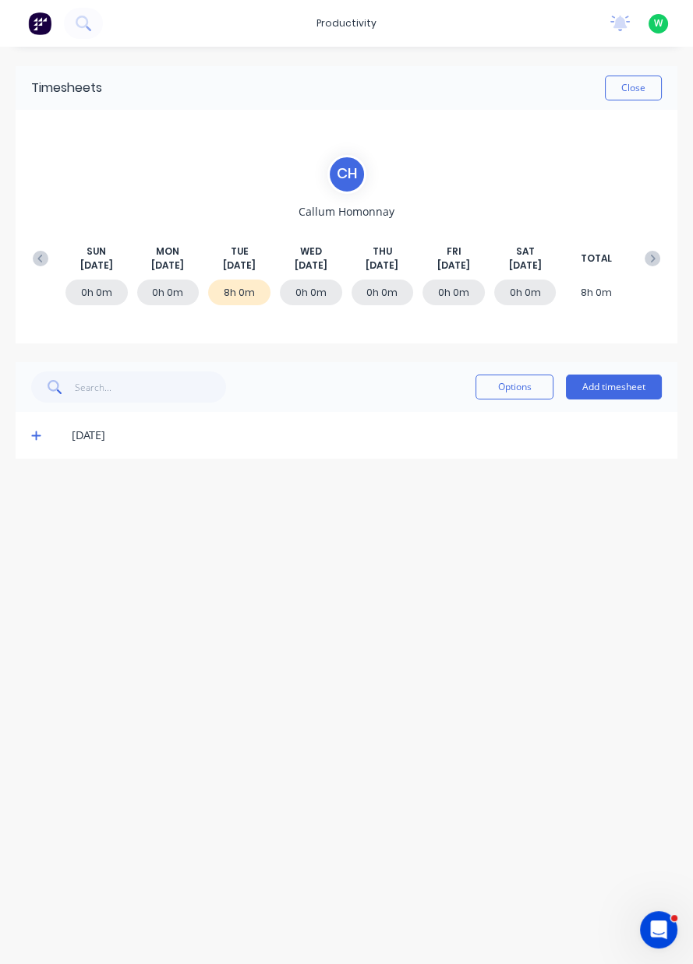
click at [344, 34] on div "productivity" at bounding box center [346, 23] width 76 height 23
click at [393, 85] on link "Workflow" at bounding box center [414, 73] width 206 height 31
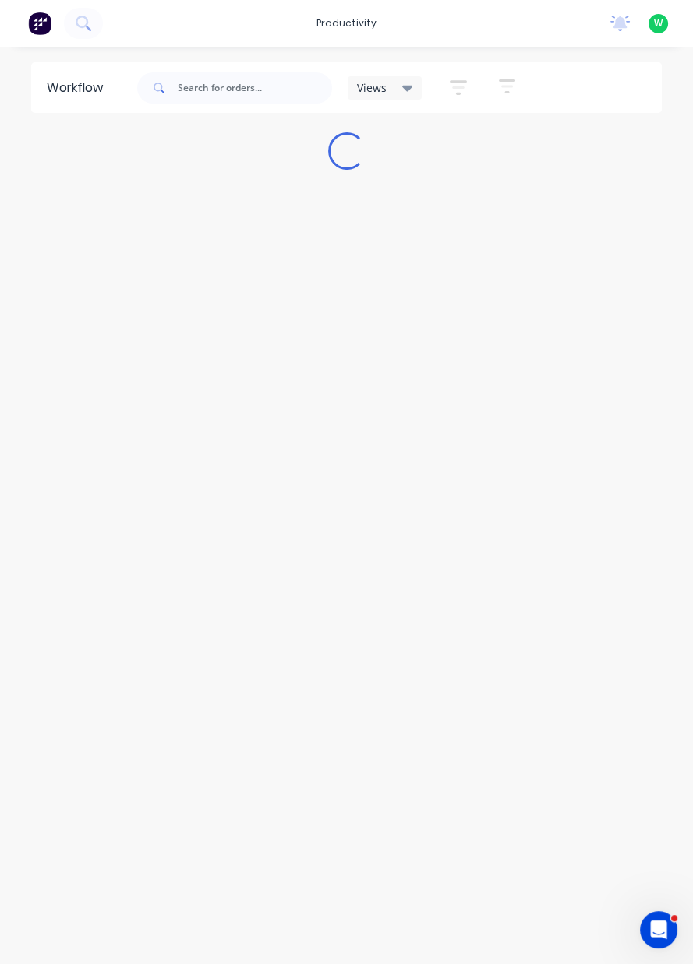
click at [356, 29] on div "productivity" at bounding box center [346, 23] width 76 height 23
click at [404, 176] on link "Timesheets" at bounding box center [414, 168] width 206 height 31
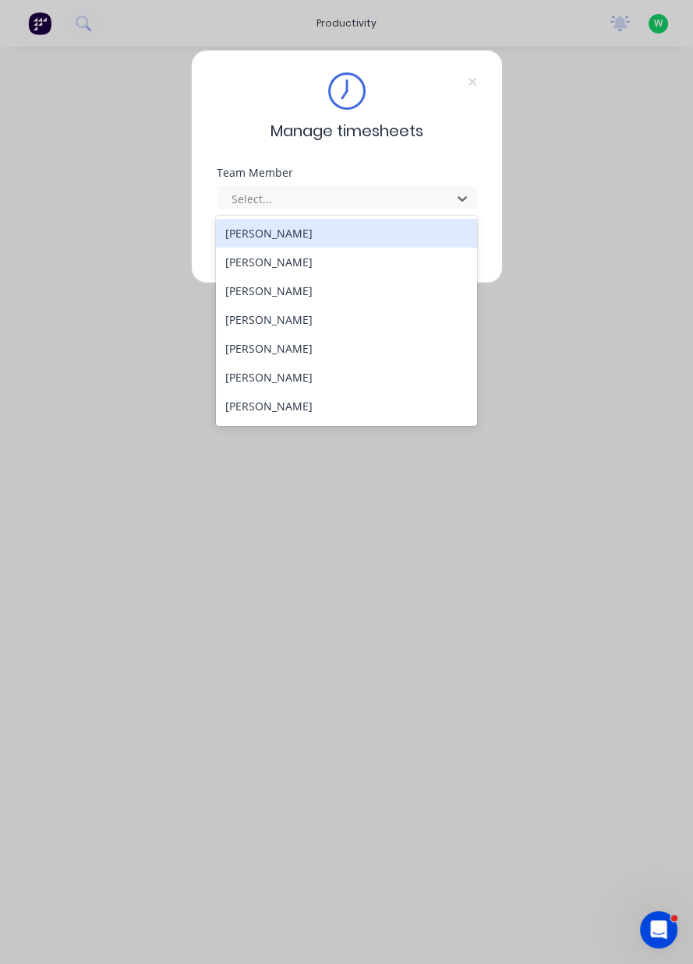
click at [265, 294] on div "[PERSON_NAME]" at bounding box center [346, 291] width 261 height 29
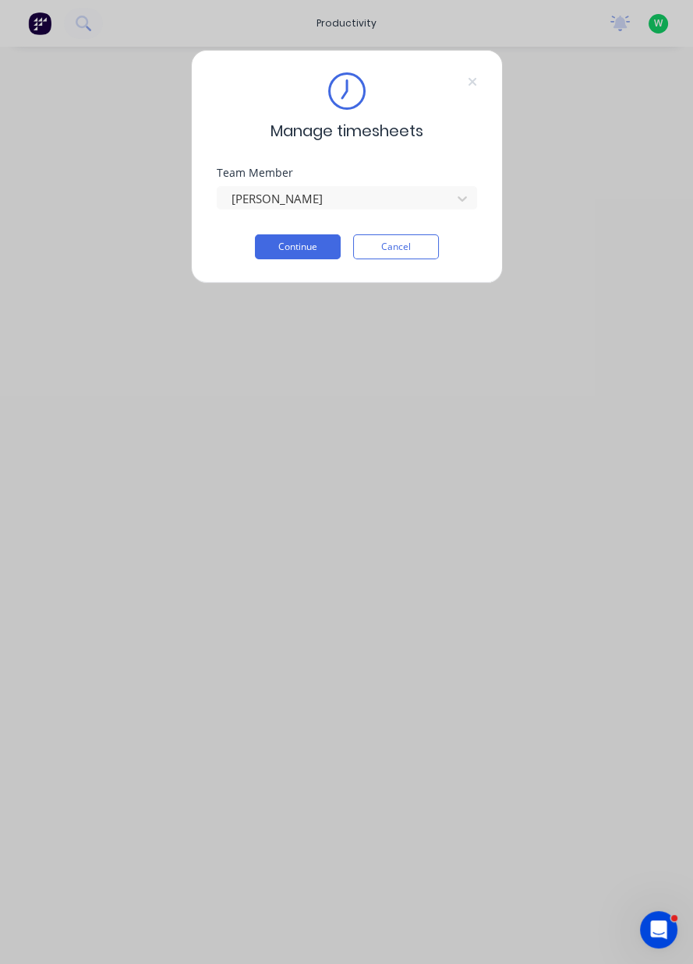
click at [293, 249] on button "Continue" at bounding box center [298, 246] width 86 height 25
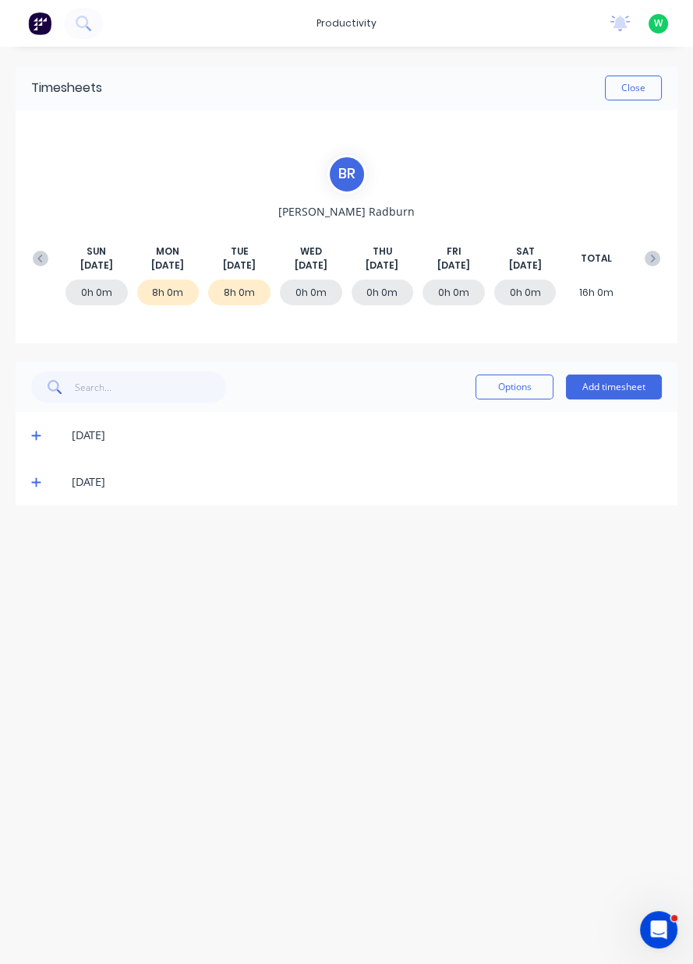
click at [251, 294] on div "8h 0m" at bounding box center [239, 293] width 62 height 26
click at [37, 488] on span at bounding box center [39, 482] width 16 height 16
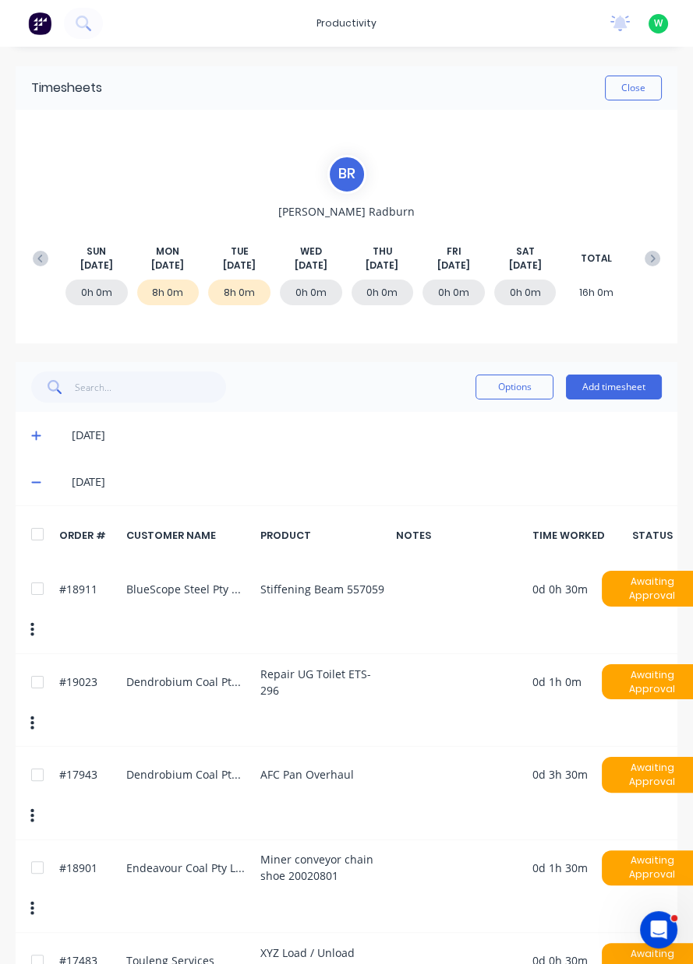
click at [634, 89] on button "Close" at bounding box center [633, 88] width 57 height 25
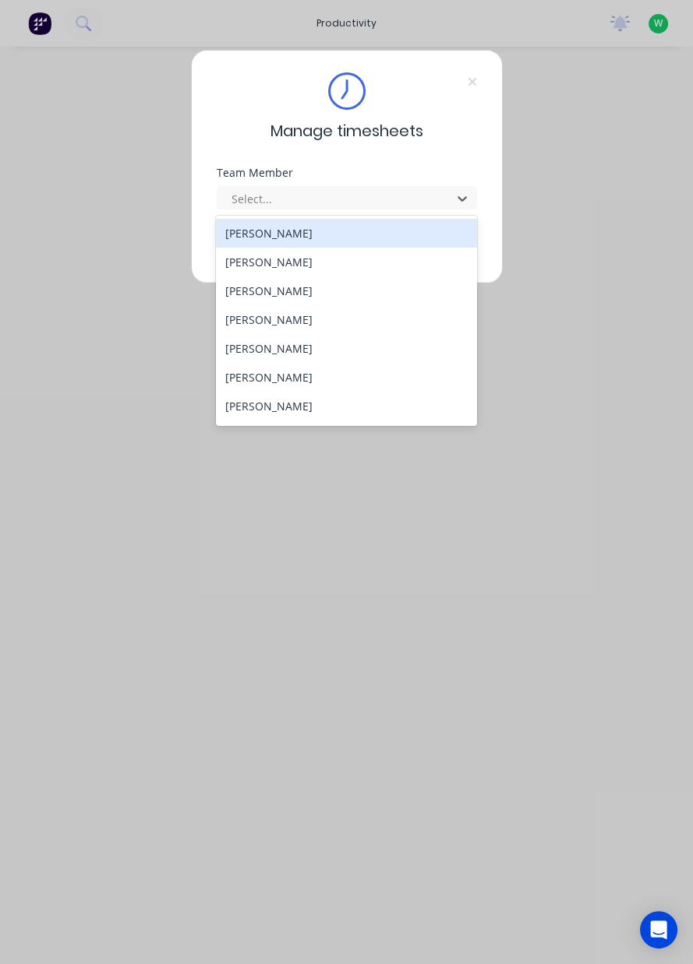
click at [290, 380] on div "[PERSON_NAME]" at bounding box center [346, 377] width 261 height 29
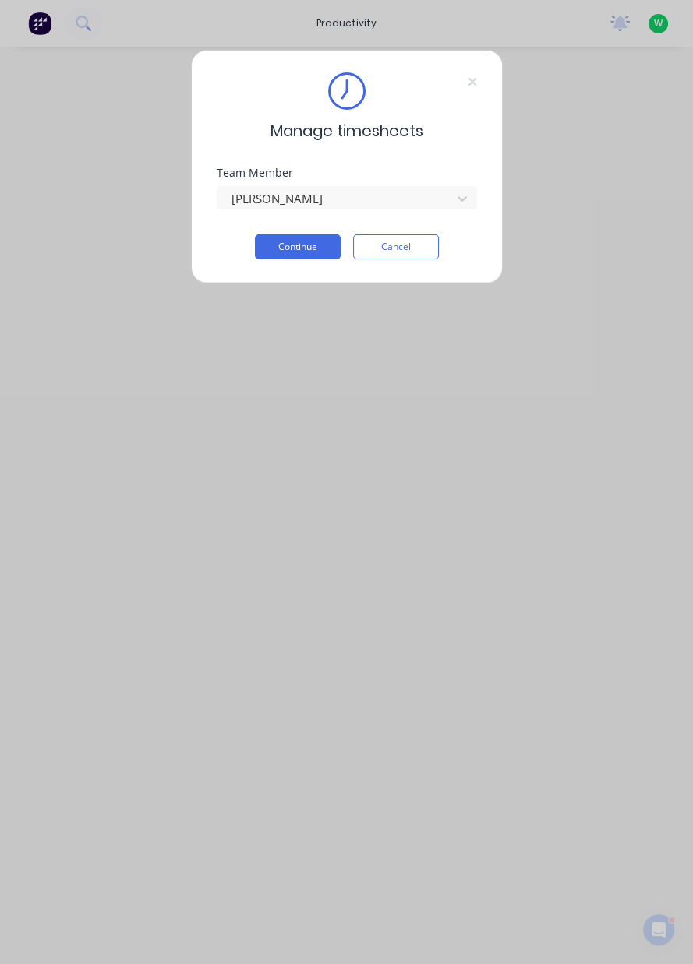
click at [280, 246] on button "Continue" at bounding box center [298, 246] width 86 height 25
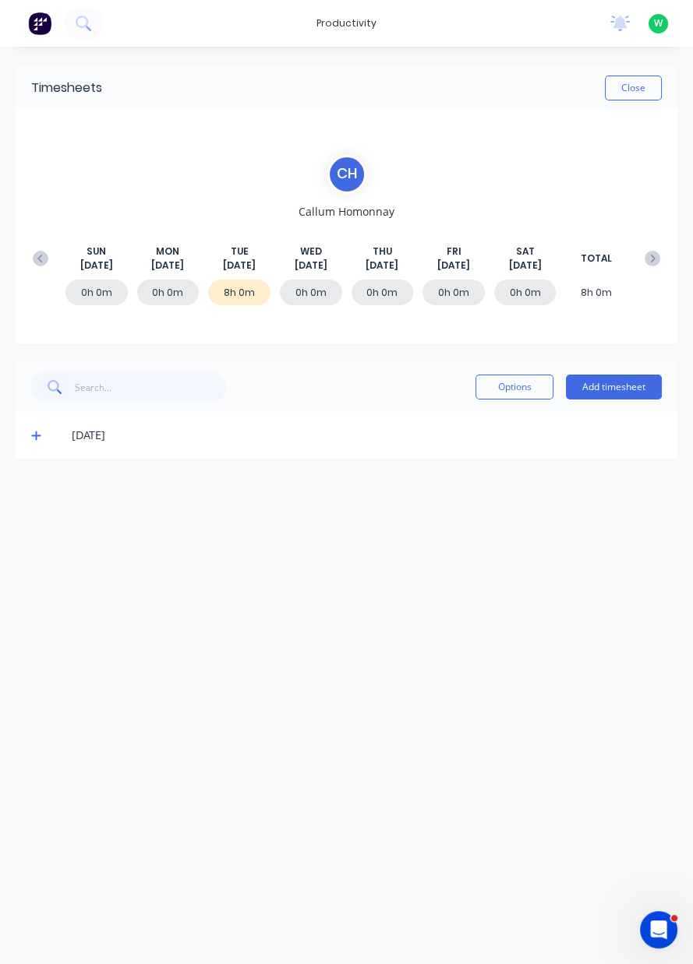
click at [631, 393] on button "Add timesheet" at bounding box center [614, 387] width 96 height 25
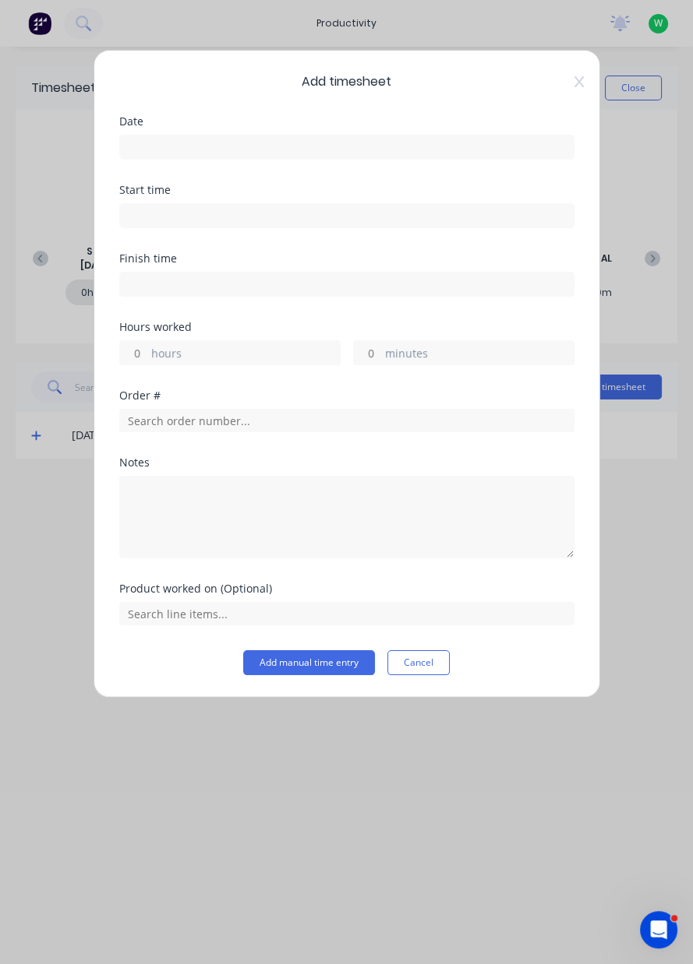
click at [229, 140] on input at bounding box center [346, 147] width 453 height 23
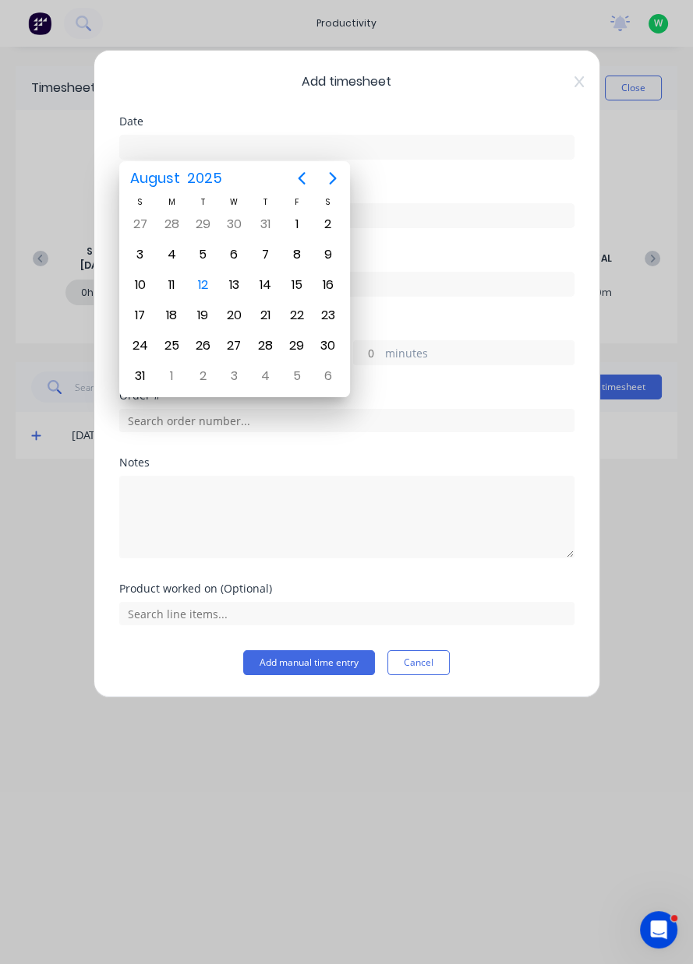
click at [206, 289] on div "12" at bounding box center [202, 284] width 23 height 23
type input "[DATE]"
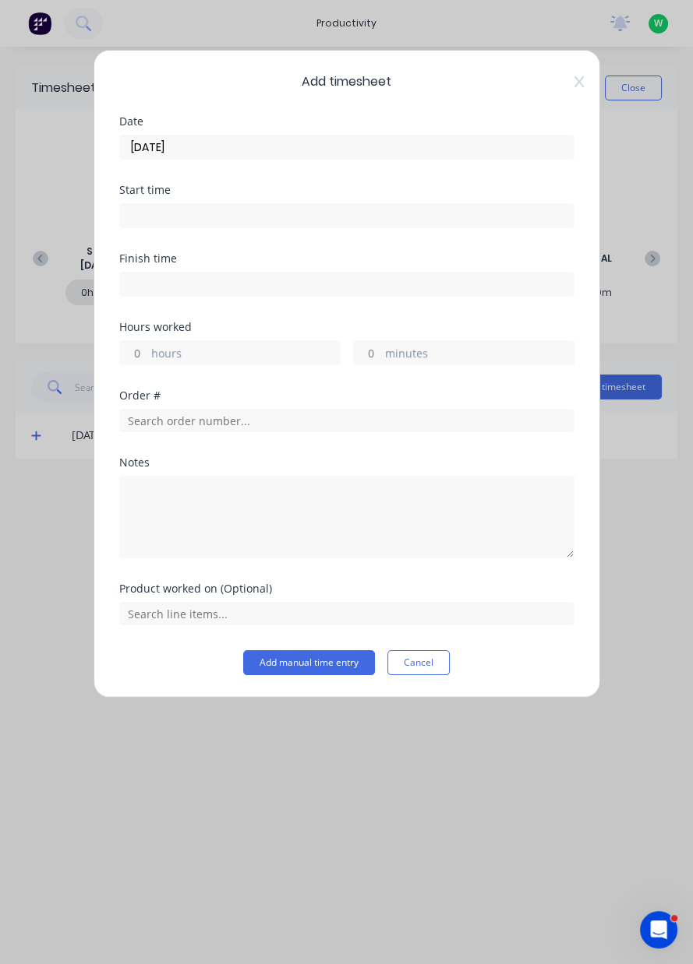
click at [196, 354] on label "hours" at bounding box center [245, 354] width 189 height 19
click at [147, 354] on input "hours" at bounding box center [133, 352] width 27 height 23
type input "1"
click at [193, 414] on input "text" at bounding box center [346, 420] width 455 height 23
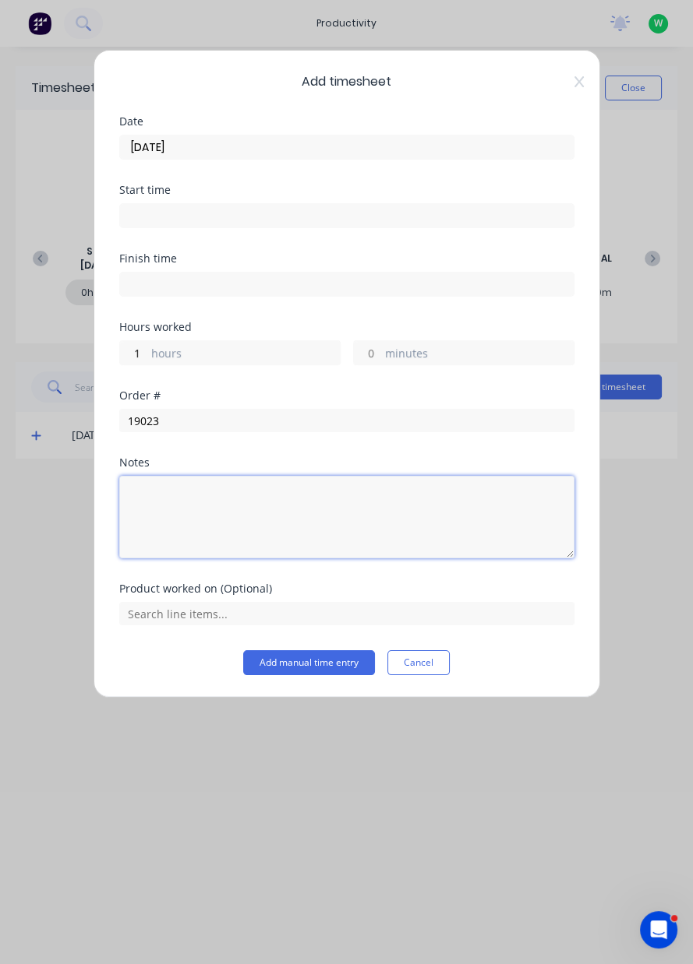
click at [224, 477] on textarea at bounding box center [346, 517] width 455 height 83
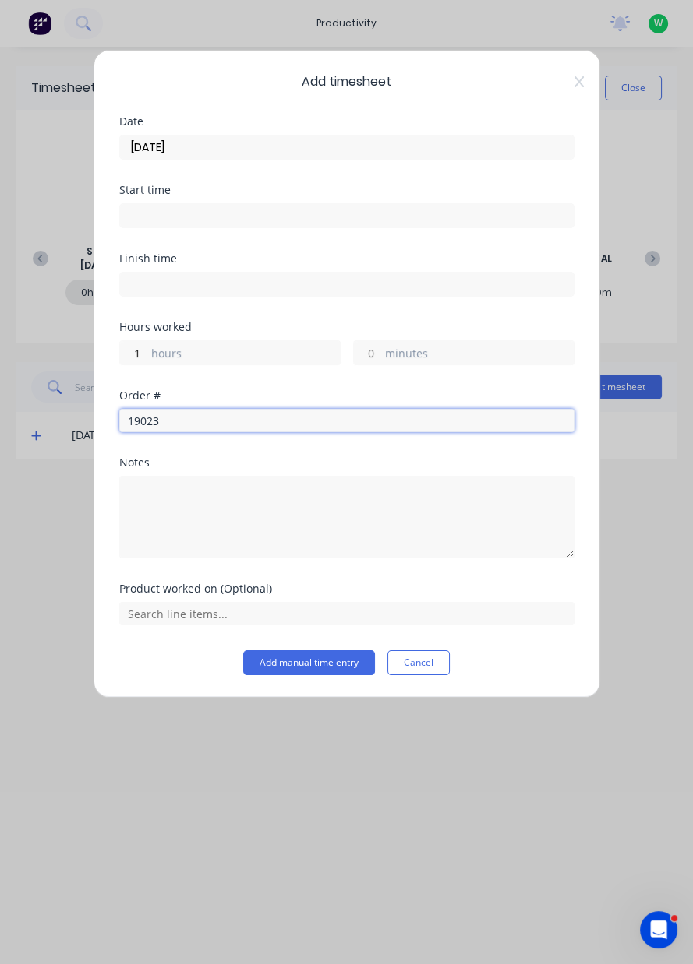
click at [204, 418] on input "19023" at bounding box center [346, 420] width 455 height 23
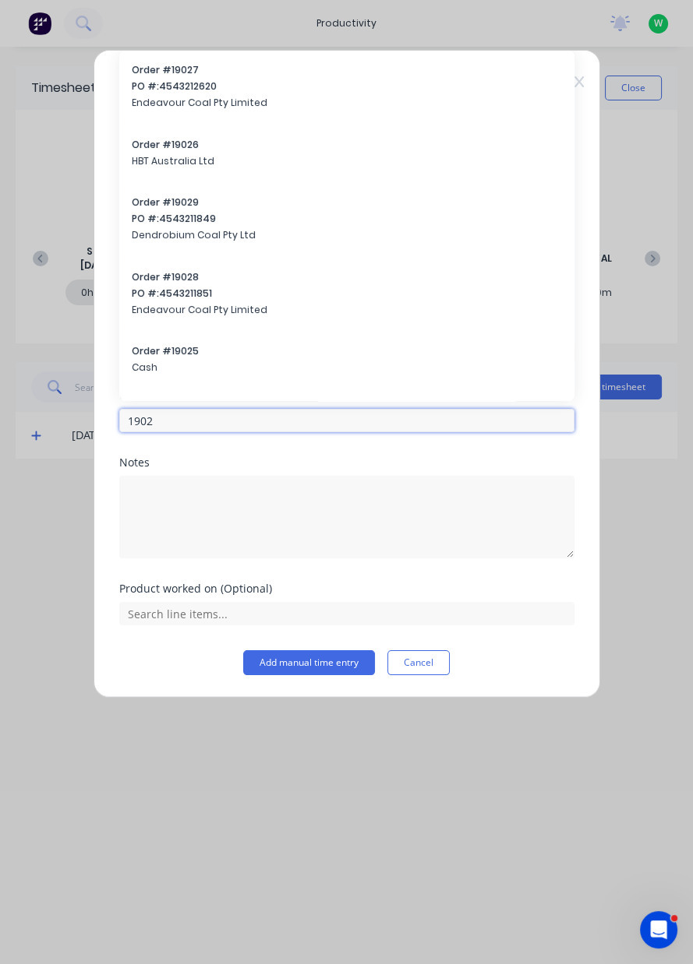
type input "19023"
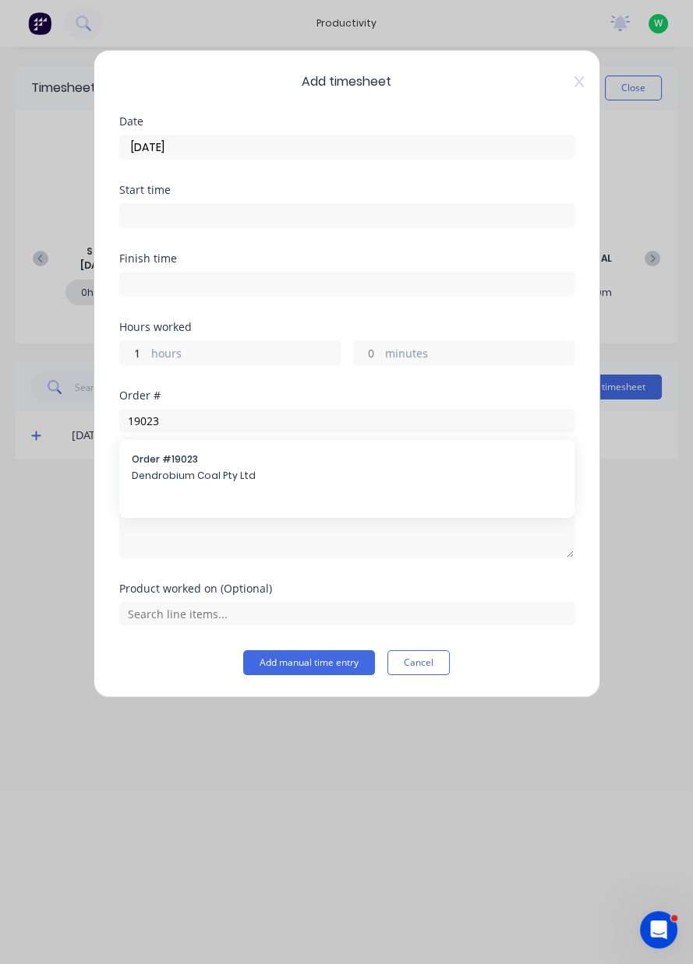
click at [206, 474] on span "Dendrobium Coal Pty Ltd" at bounding box center [347, 476] width 430 height 14
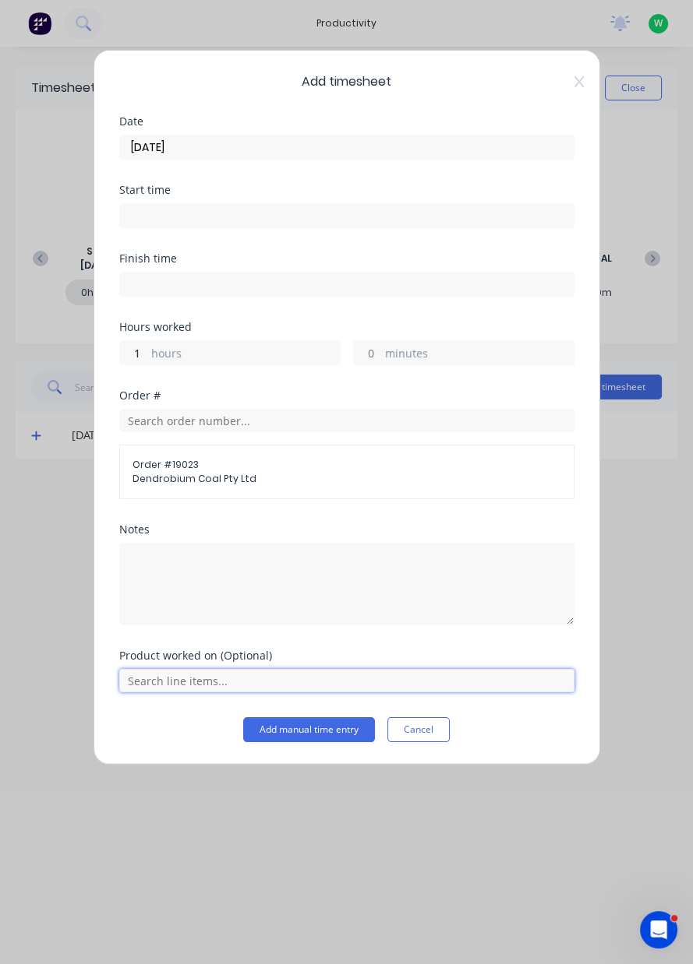
click at [180, 682] on input "text" at bounding box center [346, 680] width 455 height 23
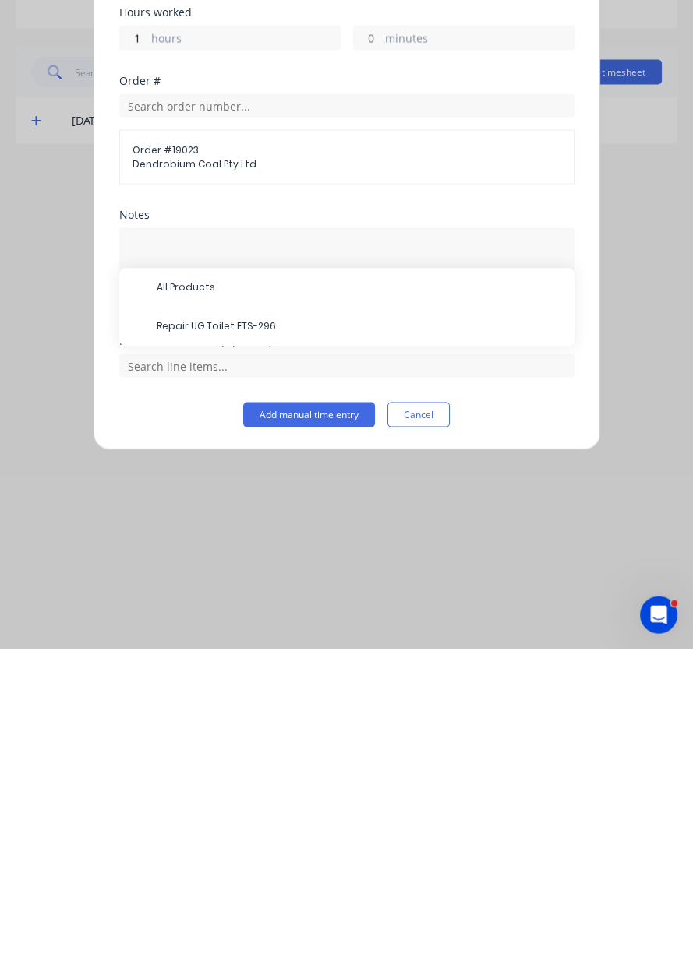
click at [204, 640] on span "Repair UG Toilet ETS-296" at bounding box center [359, 642] width 405 height 14
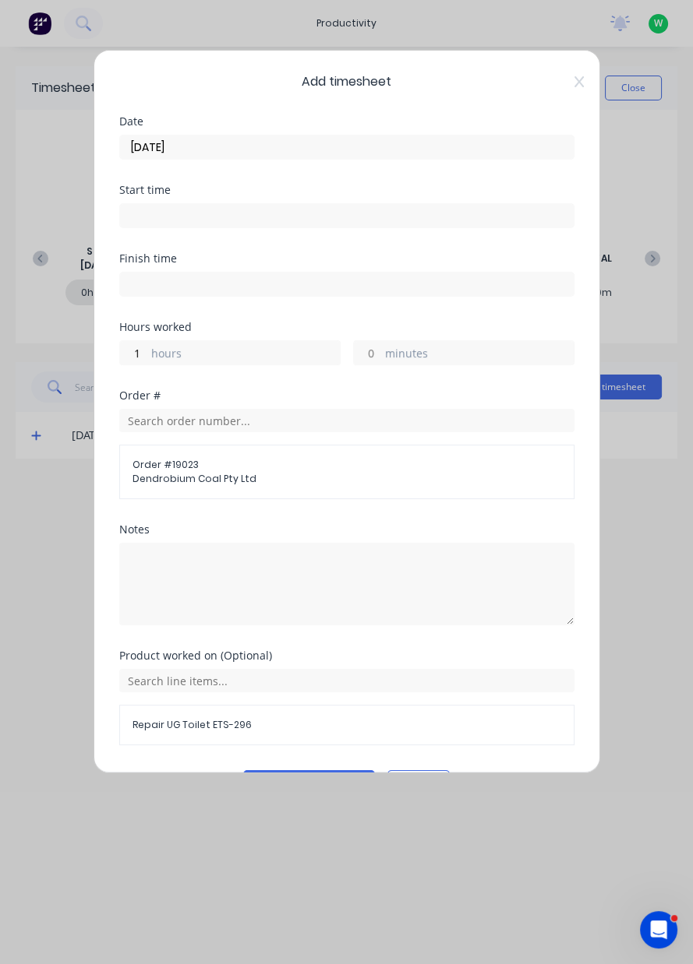
scroll to position [41, 0]
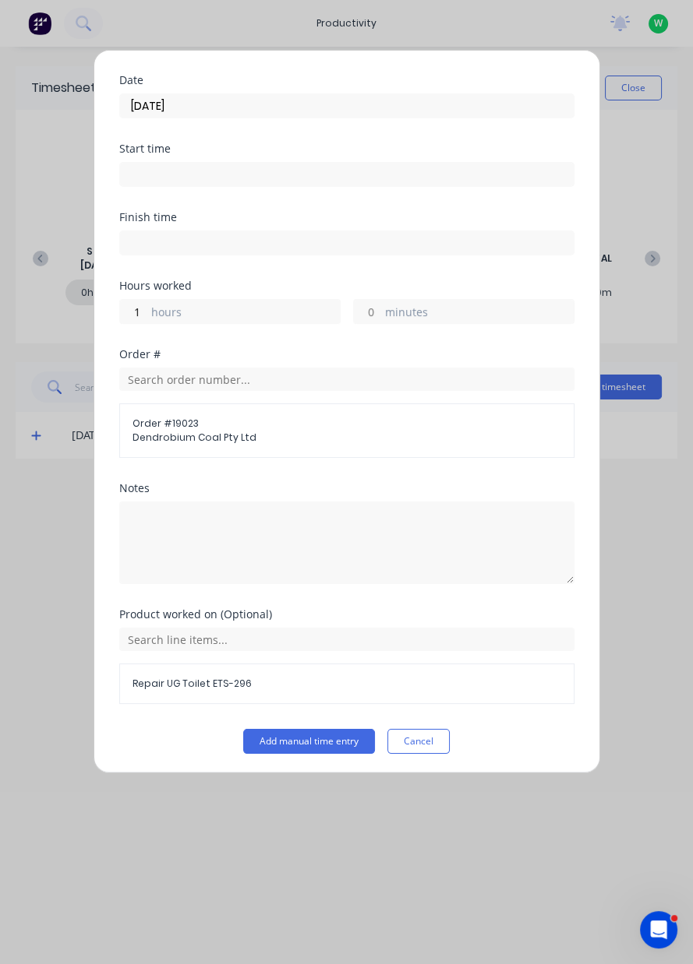
click at [305, 740] on button "Add manual time entry" at bounding box center [309, 741] width 132 height 25
